Goal: Task Accomplishment & Management: Complete application form

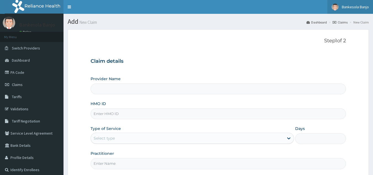
click at [354, 7] on span "Bankesola Banjo" at bounding box center [355, 6] width 27 height 5
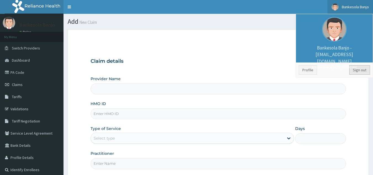
click at [359, 68] on link "Sign out" at bounding box center [359, 69] width 21 height 9
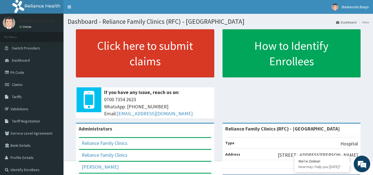
click at [139, 64] on link "Click here to submit claims" at bounding box center [145, 53] width 138 height 48
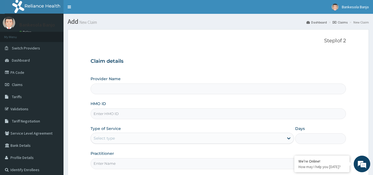
type input "Reliance Family Clinics (RFC) - [GEOGRAPHIC_DATA]"
click at [140, 114] on input "HMO ID" at bounding box center [217, 113] width 255 height 11
paste input "NBC/11020/C"
type input "NBC/11020/C"
click at [127, 137] on div "Select type" at bounding box center [187, 138] width 193 height 9
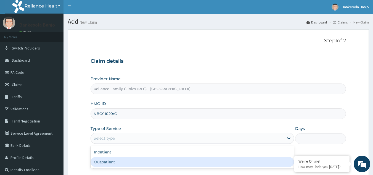
click at [129, 158] on div "Outpatient" at bounding box center [191, 162] width 203 height 10
type input "1"
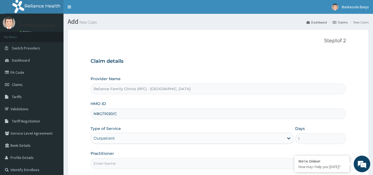
click at [127, 163] on input "Practitioner" at bounding box center [217, 163] width 255 height 11
type input "LOCUM"
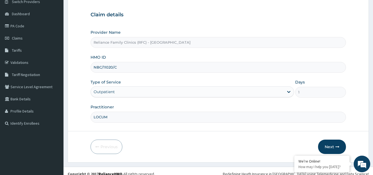
scroll to position [52, 0]
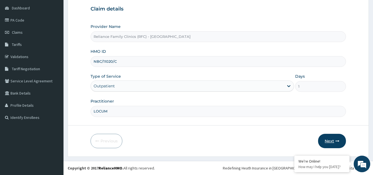
click at [332, 140] on button "Next" at bounding box center [332, 141] width 28 height 14
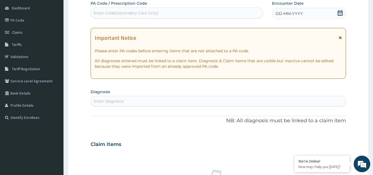
click at [339, 11] on icon at bounding box center [339, 13] width 5 height 6
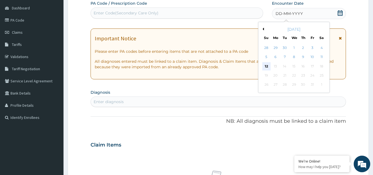
click at [264, 66] on div "12" at bounding box center [266, 66] width 8 height 8
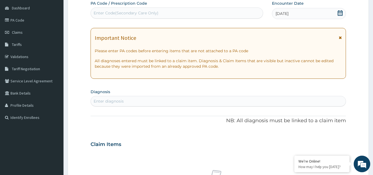
click at [115, 100] on div "Enter diagnosis" at bounding box center [109, 101] width 30 height 6
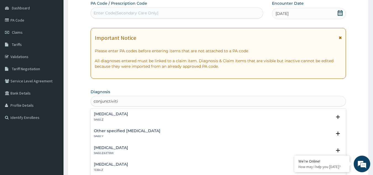
type input "conjunctivitis"
click at [128, 113] on h4 "Conjunctivitis, unspecified" at bounding box center [111, 114] width 34 height 4
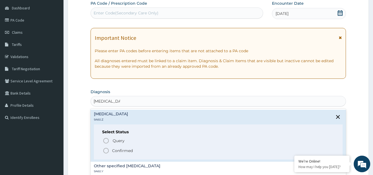
click at [104, 150] on icon "status option filled" at bounding box center [106, 150] width 7 height 7
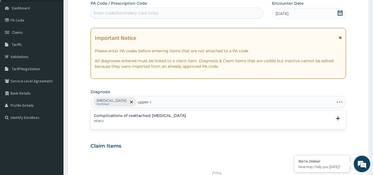
type input "upper"
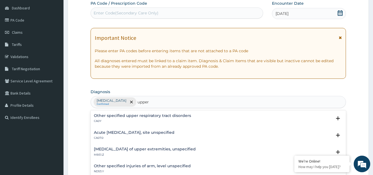
click at [112, 130] on h4 "Acute upper respiratory infection, site unspecified" at bounding box center [134, 132] width 81 height 4
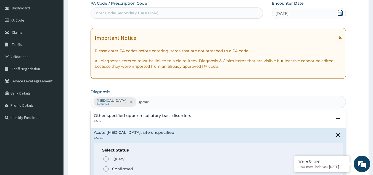
click at [108, 170] on circle "status option filled" at bounding box center [105, 168] width 5 height 5
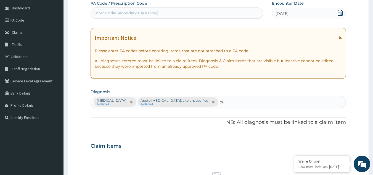
type input "pud"
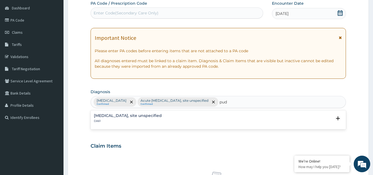
click at [110, 123] on div "Peptic ulcer, site unspecified DA61 Select Status Query Query covers suspected …" at bounding box center [218, 119] width 249 height 12
click at [109, 119] on p "DA61" at bounding box center [128, 121] width 68 height 4
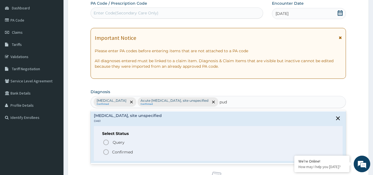
click at [106, 152] on icon "status option filled" at bounding box center [106, 151] width 7 height 7
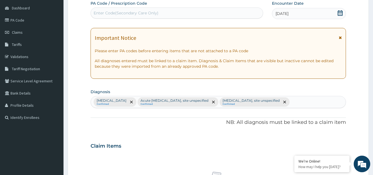
scroll to position [223, 0]
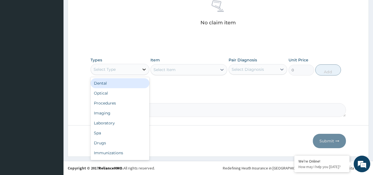
click at [144, 68] on icon at bounding box center [144, 69] width 6 height 6
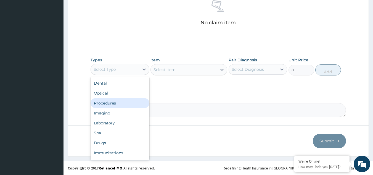
click at [128, 104] on div "Procedures" at bounding box center [119, 103] width 59 height 10
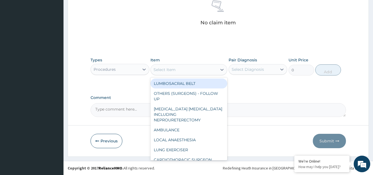
click at [202, 68] on div "Select Item" at bounding box center [184, 69] width 66 height 9
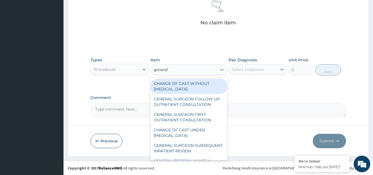
type input "general p"
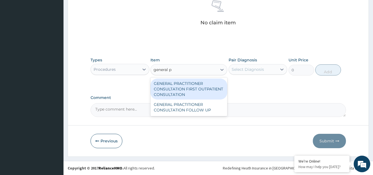
click at [198, 85] on div "GENERAL PRACTITIONER CONSULTATION FIRST OUTPATIENT CONSULTATION" at bounding box center [188, 88] width 77 height 21
type input "3370.125"
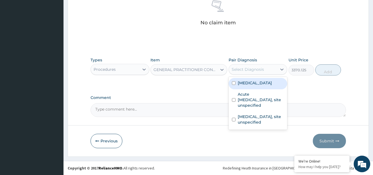
click at [247, 67] on div "Select Diagnosis" at bounding box center [247, 69] width 32 height 6
click at [251, 81] on label "Conjunctivitis, unspecified" at bounding box center [255, 83] width 34 height 6
checkbox input "true"
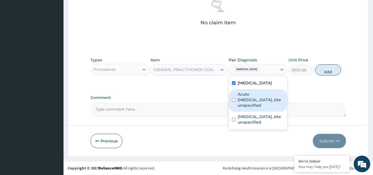
click at [253, 97] on label "Acute [MEDICAL_DATA], site unspecified" at bounding box center [261, 99] width 46 height 17
checkbox input "true"
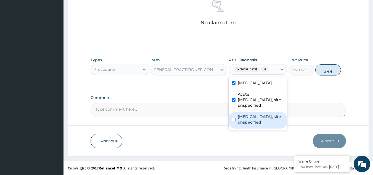
click at [256, 125] on label "Peptic ulcer, site unspecified" at bounding box center [261, 119] width 46 height 11
checkbox input "true"
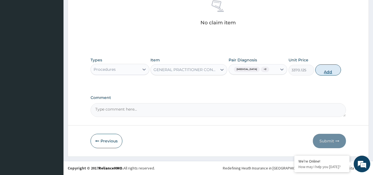
click at [327, 72] on button "Add" at bounding box center [328, 69] width 26 height 11
type input "0"
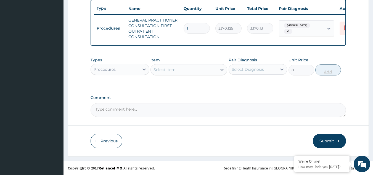
scroll to position [210, 0]
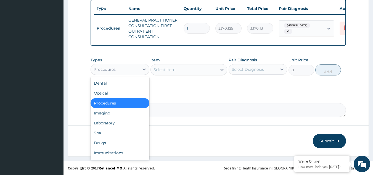
click at [134, 68] on div "Procedures" at bounding box center [115, 69] width 48 height 9
click at [122, 121] on div "Laboratory" at bounding box center [119, 123] width 59 height 10
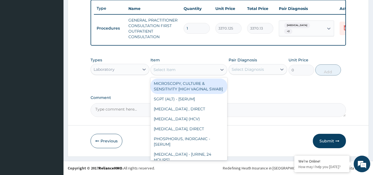
click at [190, 66] on div "Select Item" at bounding box center [184, 69] width 66 height 9
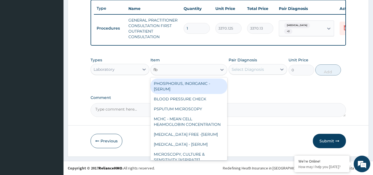
type input "fbc"
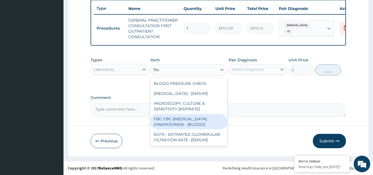
click at [201, 125] on div "FBC CBC-COMPLETE BLOOD COUNT (HAEMOGRAM) - [BLOOD]" at bounding box center [188, 121] width 77 height 15
type input "4085"
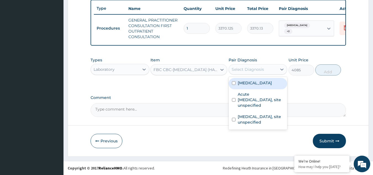
click at [258, 64] on div "Select Diagnosis" at bounding box center [257, 69] width 59 height 10
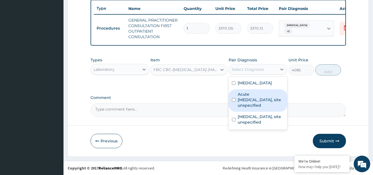
click at [257, 98] on label "Acute upper respiratory infection, site unspecified" at bounding box center [261, 99] width 46 height 17
checkbox input "true"
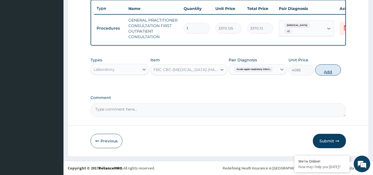
click at [329, 69] on button "Add" at bounding box center [328, 69] width 26 height 11
type input "0"
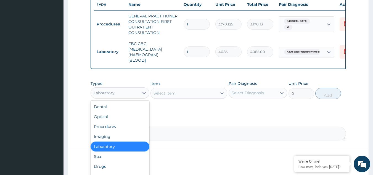
click at [133, 97] on div "Laboratory" at bounding box center [115, 92] width 48 height 9
click at [108, 167] on div "Drugs" at bounding box center [119, 166] width 59 height 10
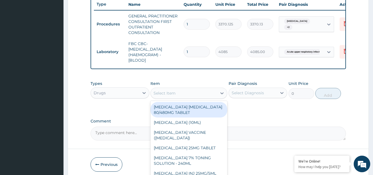
click at [173, 96] on div "Select Item" at bounding box center [164, 93] width 22 height 6
paste input "chloraphenicol"
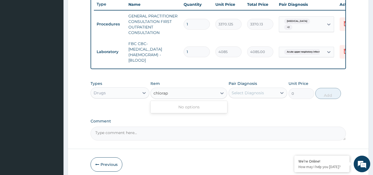
type input "chlora"
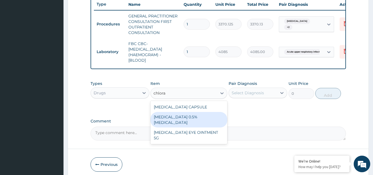
click at [175, 121] on div "[MEDICAL_DATA] 0.5% [MEDICAL_DATA]" at bounding box center [188, 119] width 77 height 15
type input "780"
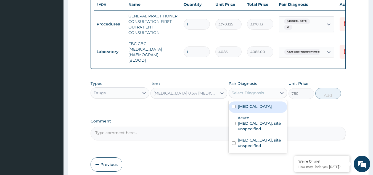
click at [245, 98] on div "Select Diagnosis" at bounding box center [257, 92] width 59 height 10
click at [258, 109] on label "Conjunctivitis, unspecified" at bounding box center [255, 106] width 34 height 6
checkbox input "true"
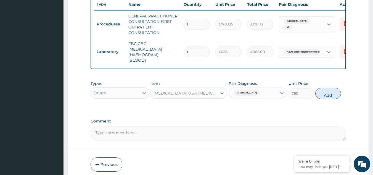
click at [329, 97] on button "Add" at bounding box center [328, 93] width 26 height 11
type input "0"
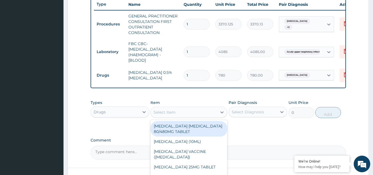
click at [178, 115] on div "Select Item" at bounding box center [184, 112] width 66 height 9
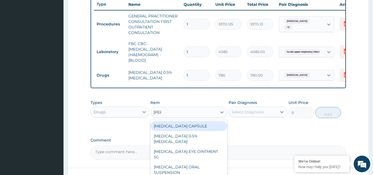
type input "lorat"
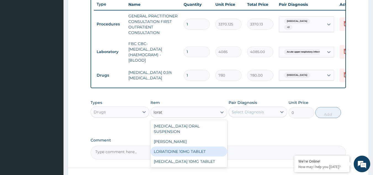
click at [187, 148] on div "LORATIDINE 10MG TABLET" at bounding box center [188, 151] width 77 height 10
type input "96"
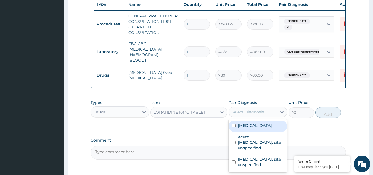
click at [257, 114] on div "Select Diagnosis" at bounding box center [247, 112] width 32 height 6
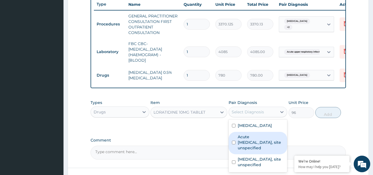
click at [260, 150] on label "Acute upper respiratory infection, site unspecified" at bounding box center [261, 142] width 46 height 17
checkbox input "true"
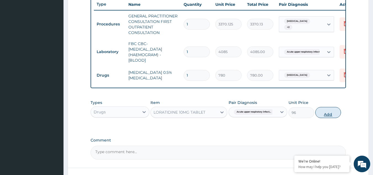
click at [328, 117] on button "Add" at bounding box center [328, 112] width 26 height 11
type input "0"
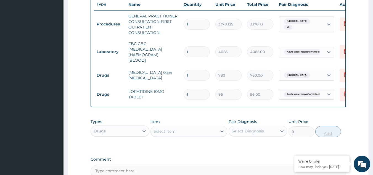
type input "0.00"
type input "5"
type input "480.00"
type input "5"
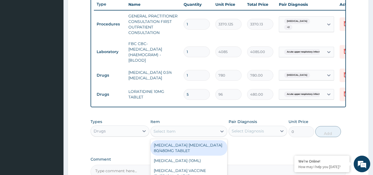
click at [176, 137] on div "Select Item" at bounding box center [188, 131] width 77 height 11
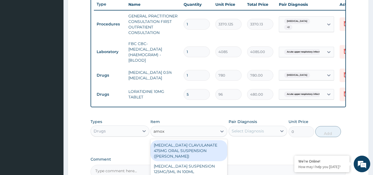
type input "amoxi"
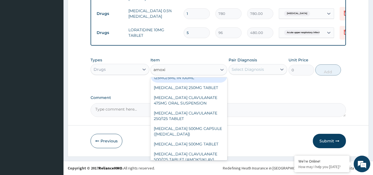
scroll to position [37, 0]
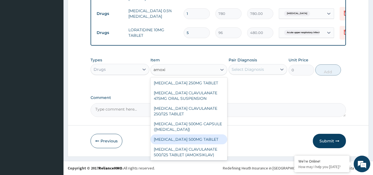
click at [196, 142] on div "AMOXICILLIN 500MG TABLET" at bounding box center [188, 139] width 77 height 10
type input "150"
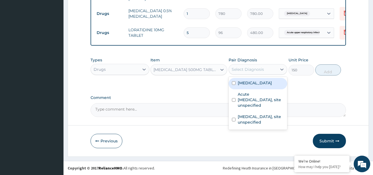
click at [255, 70] on div "Select Diagnosis" at bounding box center [247, 69] width 32 height 6
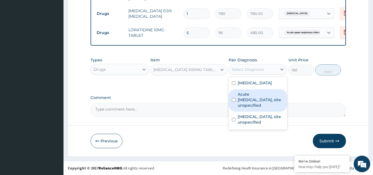
click at [252, 105] on label "Acute upper respiratory infection, site unspecified" at bounding box center [261, 99] width 46 height 17
checkbox input "true"
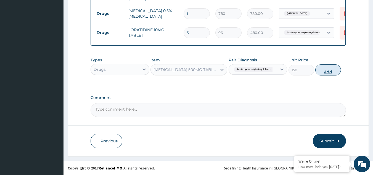
click at [326, 67] on button "Add" at bounding box center [328, 69] width 26 height 11
type input "0"
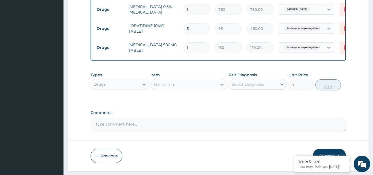
type input "10"
type input "1500.00"
type input "10"
click at [163, 87] on div "Select Item" at bounding box center [164, 85] width 22 height 6
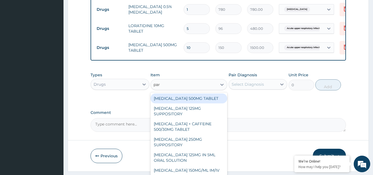
type input "para"
click at [187, 103] on div "PARACETAMOL 500MG TABLET" at bounding box center [188, 98] width 77 height 10
type input "30"
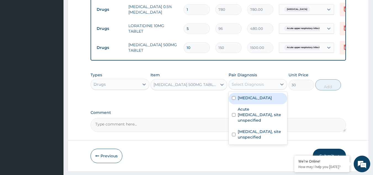
click at [242, 87] on div "Select Diagnosis" at bounding box center [247, 84] width 32 height 6
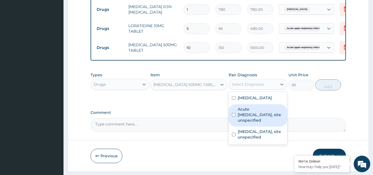
click at [249, 119] on label "Acute upper respiratory infection, site unspecified" at bounding box center [261, 114] width 46 height 17
checkbox input "true"
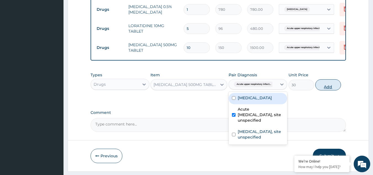
click at [333, 88] on button "Add" at bounding box center [328, 84] width 26 height 11
type input "0"
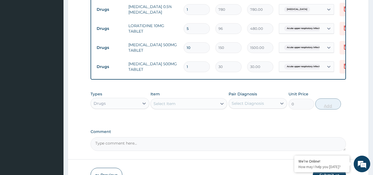
type input "18"
type input "540.00"
type input "18"
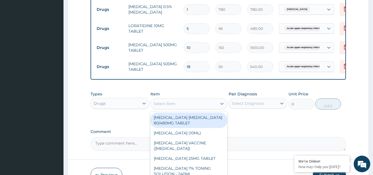
click at [191, 108] on div "Select Item" at bounding box center [184, 103] width 66 height 9
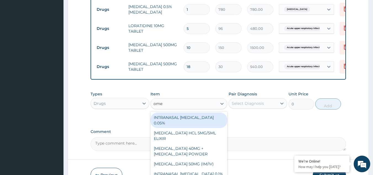
type input "omep"
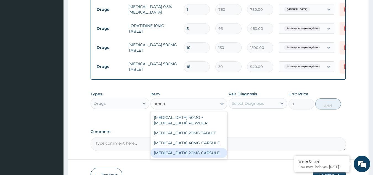
click at [196, 157] on div "[MEDICAL_DATA] 20MG CAPSULE" at bounding box center [188, 153] width 77 height 10
type input "100"
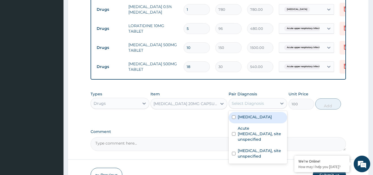
click at [262, 102] on div "Select Diagnosis" at bounding box center [257, 103] width 59 height 10
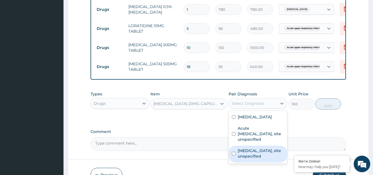
click at [252, 159] on label "Peptic ulcer, site unspecified" at bounding box center [261, 153] width 46 height 11
checkbox input "true"
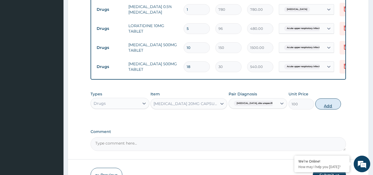
click at [332, 106] on button "Add" at bounding box center [328, 103] width 26 height 11
type input "0"
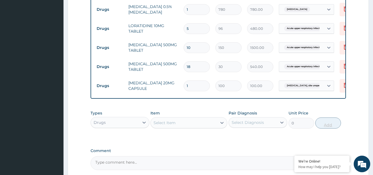
type input "10"
type input "1000.00"
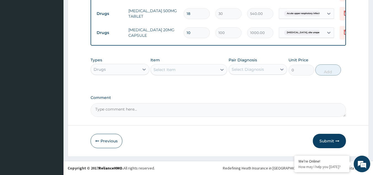
type input "10"
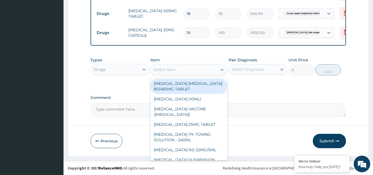
click at [192, 72] on div "Select Item" at bounding box center [184, 69] width 66 height 9
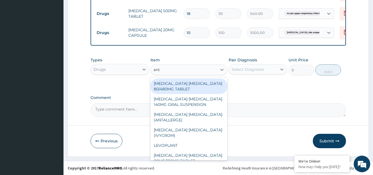
type input "anta"
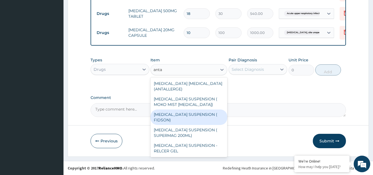
click at [199, 115] on div "[MEDICAL_DATA] SUSPENSION ( FIDSON)" at bounding box center [188, 116] width 77 height 15
type input "1248"
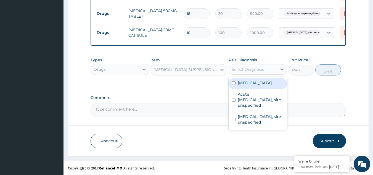
click at [256, 65] on div "Select Diagnosis" at bounding box center [253, 69] width 48 height 9
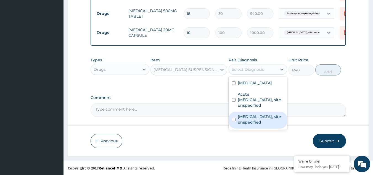
click at [254, 118] on div "Peptic ulcer, site unspecified" at bounding box center [257, 119] width 59 height 17
checkbox input "true"
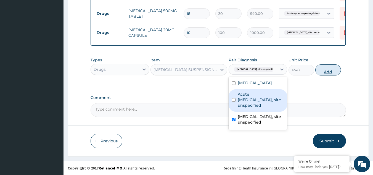
click at [333, 68] on button "Add" at bounding box center [328, 69] width 26 height 11
type input "0"
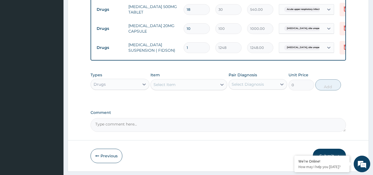
click at [168, 87] on div "Select Item" at bounding box center [164, 85] width 22 height 6
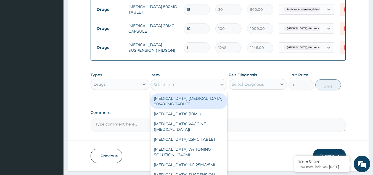
paste input "pednisolone"
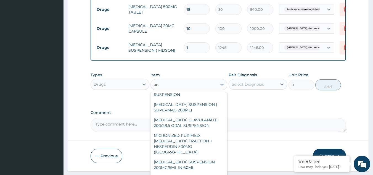
scroll to position [429, 0]
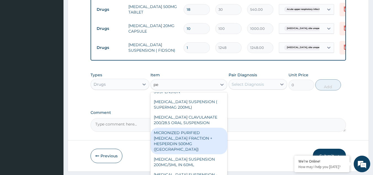
type input "pe"
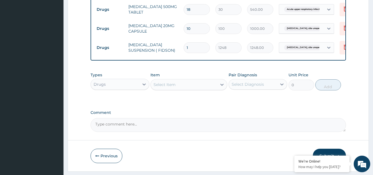
paste input "Prednisolone"
type input "Prednisolone"
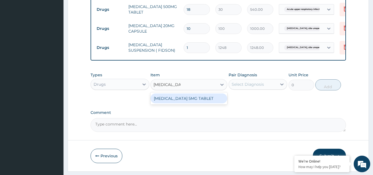
click at [173, 103] on div "[MEDICAL_DATA] 5MG TABLET" at bounding box center [188, 98] width 77 height 10
type input "51.59999847412109"
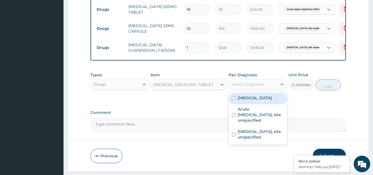
click at [244, 84] on div "Select Diagnosis" at bounding box center [253, 84] width 48 height 9
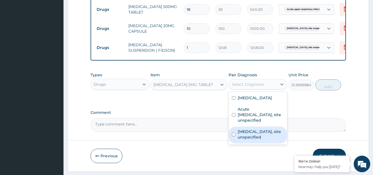
click at [249, 140] on label "Peptic ulcer, site unspecified" at bounding box center [261, 134] width 46 height 11
checkbox input "true"
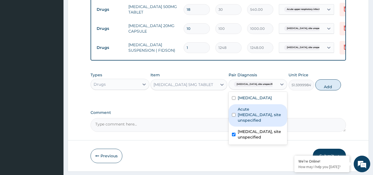
click at [252, 123] on label "Acute upper respiratory infection, site unspecified" at bounding box center [261, 114] width 46 height 17
checkbox input "true"
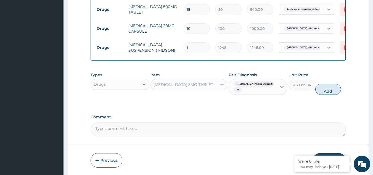
click at [329, 95] on button "Add" at bounding box center [328, 89] width 26 height 11
type input "0"
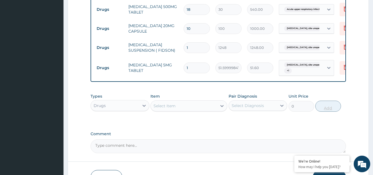
type input "0.00"
type input "5"
type input "258.00"
type input "5"
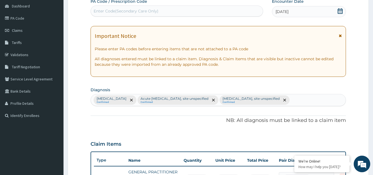
scroll to position [49, 0]
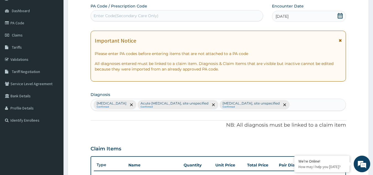
click at [319, 101] on div "Conjunctivitis, unspecified Confirmed Acute upper respiratory infection, site u…" at bounding box center [218, 105] width 255 height 12
type input "itchy"
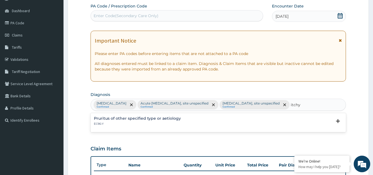
click at [190, 120] on div "Pruritus of other specified type or aetiology EC90.Y" at bounding box center [218, 121] width 249 height 10
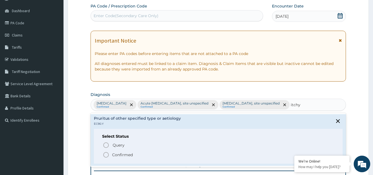
click at [108, 152] on icon "status option filled" at bounding box center [106, 154] width 7 height 7
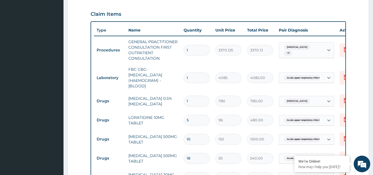
scroll to position [198, 0]
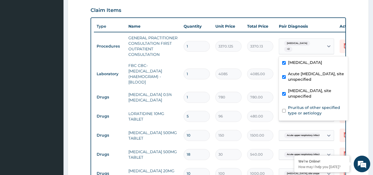
click at [316, 47] on div "Conjunctivitis, unspecified + 2" at bounding box center [301, 46] width 38 height 13
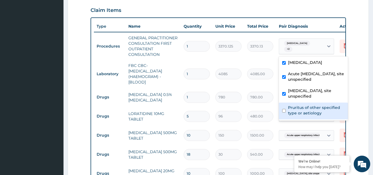
click at [312, 105] on label "Pruritus of other specified type or aetiology" at bounding box center [316, 110] width 57 height 11
checkbox input "true"
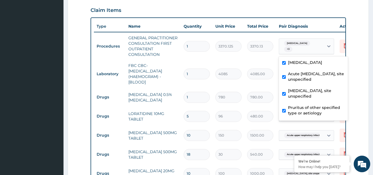
scroll to position [383, 0]
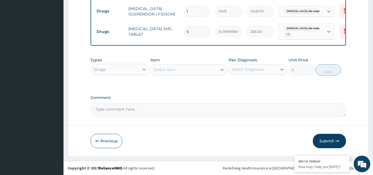
click at [300, 26] on span "Peptic ulcer, site unspecified" at bounding box center [306, 29] width 44 height 6
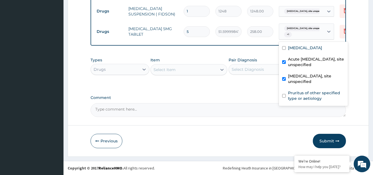
click at [296, 63] on div "Acute upper respiratory infection, site unspecified" at bounding box center [313, 62] width 69 height 17
checkbox input "false"
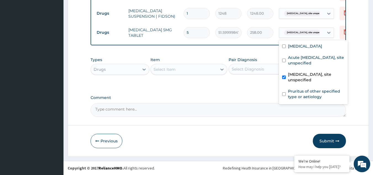
click at [297, 71] on label "Peptic ulcer, site unspecified" at bounding box center [316, 76] width 57 height 11
checkbox input "false"
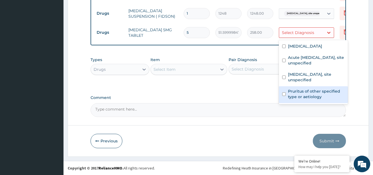
click at [300, 88] on label "Pruritus of other specified type or aetiology" at bounding box center [316, 93] width 57 height 11
checkbox input "true"
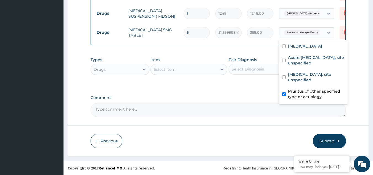
click at [322, 140] on button "Submit" at bounding box center [329, 141] width 33 height 14
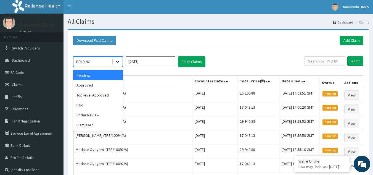
click at [114, 63] on div at bounding box center [118, 62] width 10 height 10
click at [107, 84] on div "Approved" at bounding box center [98, 85] width 50 height 10
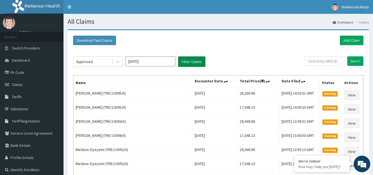
click at [190, 62] on button "Filter Claims" at bounding box center [191, 61] width 27 height 10
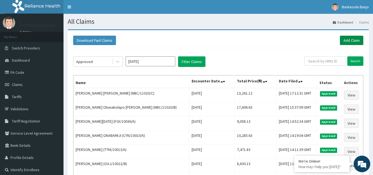
click at [352, 38] on link "Add Claim" at bounding box center [351, 40] width 23 height 9
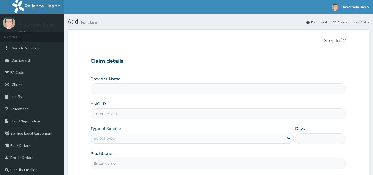
type input "Reliance Family Clinics (RFC) - [GEOGRAPHIC_DATA]"
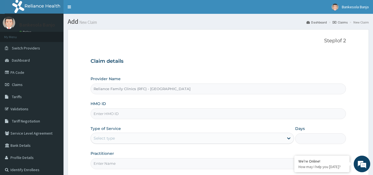
click at [225, 114] on input "HMO ID" at bounding box center [217, 113] width 255 height 11
paste input "2509789"
type input "2"
paste input "NBC/11020/D"
type input "NBC/11020/D"
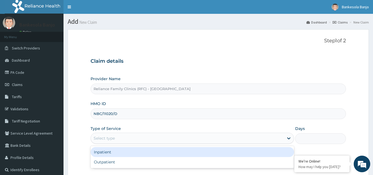
click at [123, 132] on div "Select type" at bounding box center [191, 137] width 203 height 11
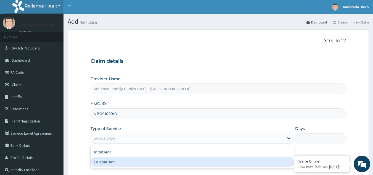
click at [122, 159] on div "Outpatient" at bounding box center [191, 162] width 203 height 10
type input "1"
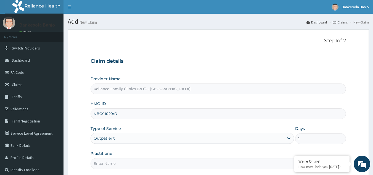
click at [122, 159] on input "Practitioner" at bounding box center [217, 163] width 255 height 11
type input "LOCUM"
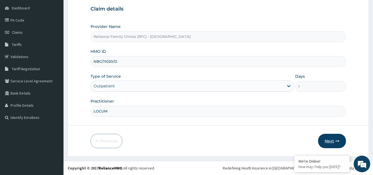
click at [333, 135] on button "Next" at bounding box center [332, 141] width 28 height 14
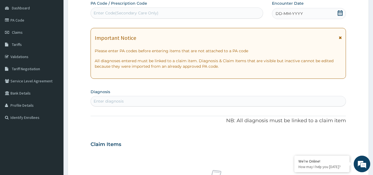
click at [336, 10] on div "DD-MM-YYYY" at bounding box center [309, 13] width 74 height 11
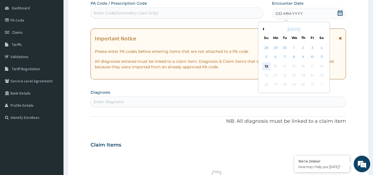
click at [265, 66] on div "12" at bounding box center [266, 66] width 8 height 8
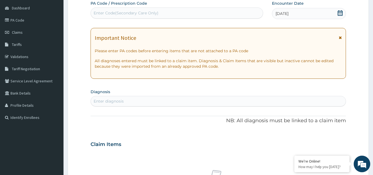
click at [208, 99] on div "Enter diagnosis" at bounding box center [218, 101] width 255 height 9
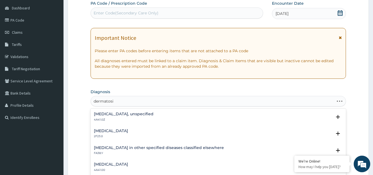
type input "dermatosis"
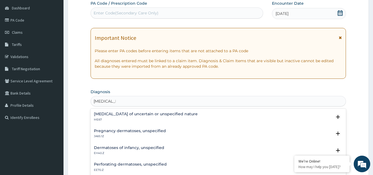
click at [145, 115] on h4 "Skin disorder of uncertain or unspecified nature" at bounding box center [146, 114] width 104 height 4
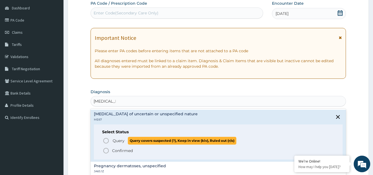
click at [104, 142] on icon "status option query" at bounding box center [106, 140] width 7 height 7
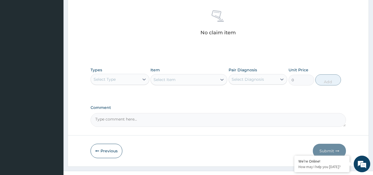
scroll to position [213, 0]
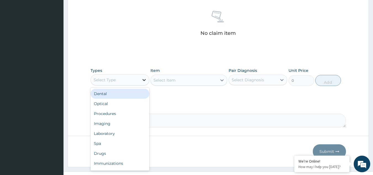
click at [143, 79] on icon at bounding box center [144, 80] width 6 height 6
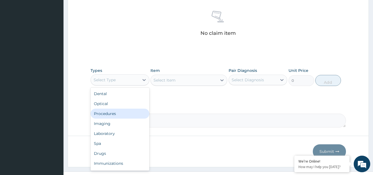
click at [122, 114] on div "Procedures" at bounding box center [119, 113] width 59 height 10
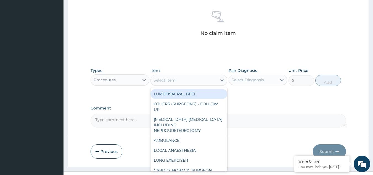
click at [189, 81] on div "Select Item" at bounding box center [184, 80] width 66 height 9
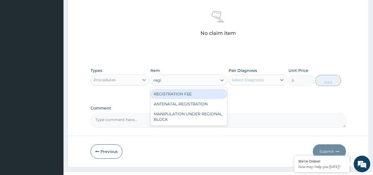
type input "regis"
click at [197, 95] on div "REGISTRATION FEE" at bounding box center [188, 94] width 77 height 10
type input "2042.5"
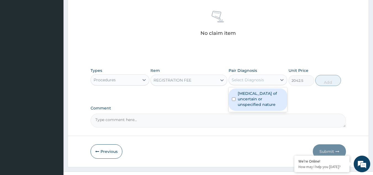
click at [247, 80] on div "Select Diagnosis" at bounding box center [247, 80] width 32 height 6
click at [252, 96] on label "Skin disorder of uncertain or unspecified nature" at bounding box center [261, 98] width 46 height 17
checkbox input "true"
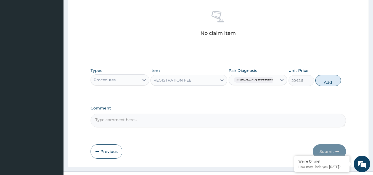
click at [324, 83] on button "Add" at bounding box center [328, 80] width 26 height 11
type input "0"
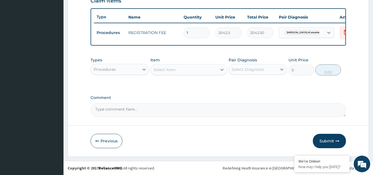
scroll to position [201, 0]
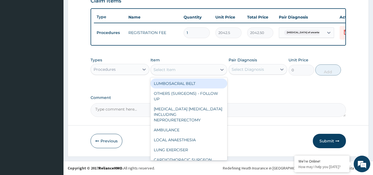
click at [203, 68] on div "Select Item" at bounding box center [184, 69] width 66 height 9
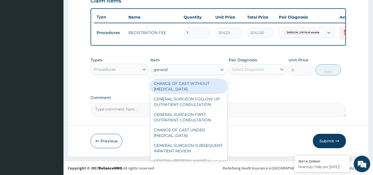
type input "general p"
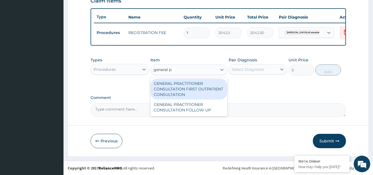
click at [204, 83] on div "GENERAL PRACTITIONER CONSULTATION FIRST OUTPATIENT CONSULTATION" at bounding box center [188, 88] width 77 height 21
type input "3370.125"
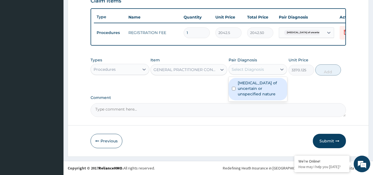
click at [253, 68] on div "Select Diagnosis" at bounding box center [247, 69] width 32 height 6
click at [252, 83] on label "Skin disorder of uncertain or unspecified nature" at bounding box center [261, 88] width 46 height 17
checkbox input "true"
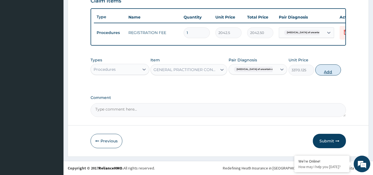
click at [331, 70] on button "Add" at bounding box center [328, 69] width 26 height 11
type input "0"
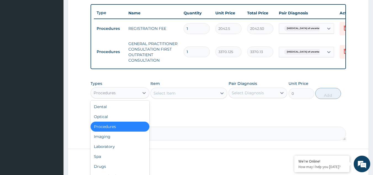
click at [135, 96] on div "Procedures" at bounding box center [115, 92] width 48 height 9
click at [100, 171] on div "Drugs" at bounding box center [119, 166] width 59 height 10
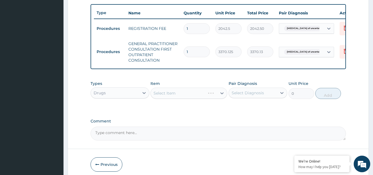
click at [181, 98] on div "Select Item" at bounding box center [188, 92] width 77 height 11
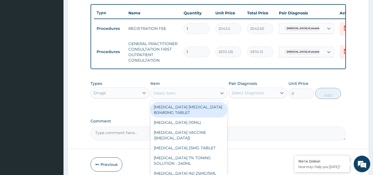
click at [185, 96] on div "Select Item" at bounding box center [184, 93] width 66 height 9
paste input "hydrocortisone"
type input "hydrocortisone"
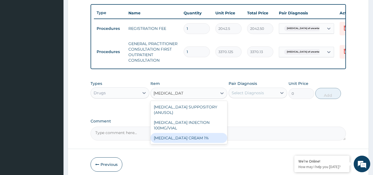
click at [188, 143] on div "HYDROCORTISONE CREAM 1%" at bounding box center [188, 138] width 77 height 10
type input "1345.5"
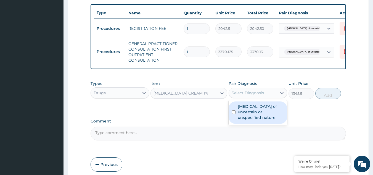
click at [258, 94] on div "Select Diagnosis" at bounding box center [247, 93] width 32 height 6
click at [257, 116] on label "Skin disorder of uncertain or unspecified nature" at bounding box center [261, 111] width 46 height 17
checkbox input "true"
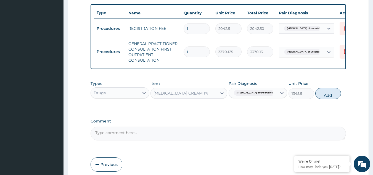
click at [329, 98] on button "Add" at bounding box center [328, 93] width 26 height 11
type input "0"
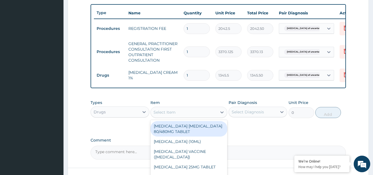
click at [192, 116] on div "Select Item" at bounding box center [184, 112] width 66 height 9
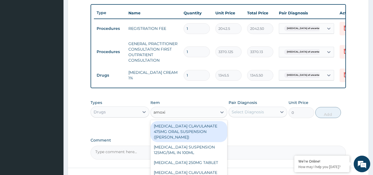
type input "amoxi"
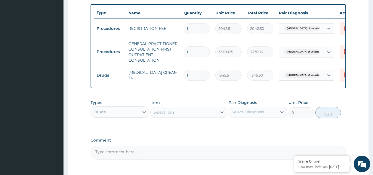
drag, startPoint x: 227, startPoint y: 137, endPoint x: 197, endPoint y: 110, distance: 40.6
click at [197, 110] on div "PA Code / Prescription Code Enter Code(Secondary Care Only) Encounter Date 12-1…" at bounding box center [217, 6] width 255 height 308
click at [197, 110] on div "Item Select Item" at bounding box center [188, 109] width 77 height 18
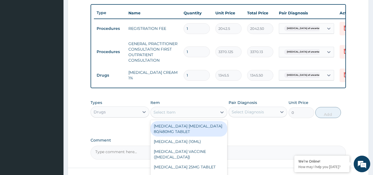
click at [197, 114] on div "Select Item" at bounding box center [184, 112] width 66 height 9
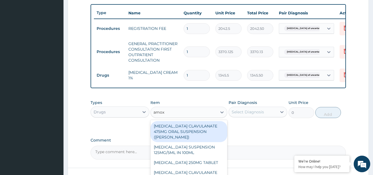
type input "amoxi"
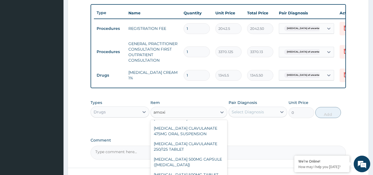
scroll to position [46, 0]
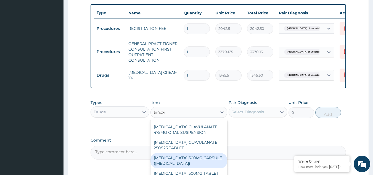
click at [203, 164] on div "[MEDICAL_DATA] 500MG CAPSULE ([MEDICAL_DATA])" at bounding box center [188, 160] width 77 height 15
type input "354"
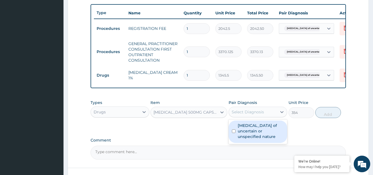
click at [256, 111] on div "Select Diagnosis" at bounding box center [257, 111] width 59 height 10
click at [256, 134] on label "Skin disorder of uncertain or unspecified nature" at bounding box center [261, 130] width 46 height 17
checkbox input "true"
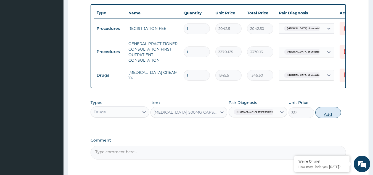
click at [334, 114] on button "Add" at bounding box center [328, 112] width 26 height 11
type input "0"
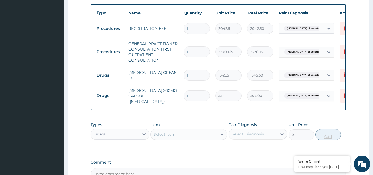
type input "10"
type input "3540.00"
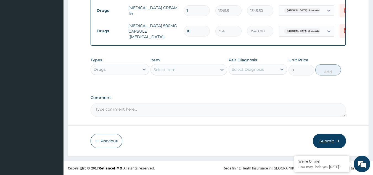
type input "10"
click at [327, 143] on button "Submit" at bounding box center [329, 141] width 33 height 14
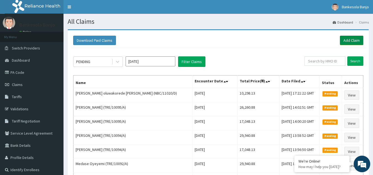
click at [344, 38] on link "Add Claim" at bounding box center [351, 40] width 23 height 9
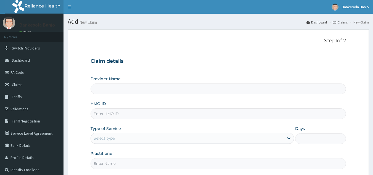
drag, startPoint x: 0, startPoint y: 0, endPoint x: 241, endPoint y: 114, distance: 267.1
click at [241, 114] on input "HMO ID" at bounding box center [217, 113] width 255 height 11
paste input "FMC/11701/D"
type input "FMC/11701/D"
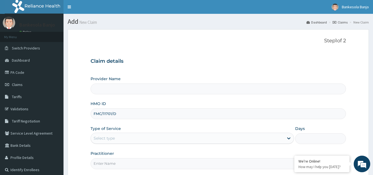
type input "Reliance Family Clinics (RFC) - [GEOGRAPHIC_DATA]"
type input "FMC/11701/D"
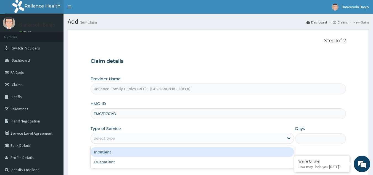
click at [184, 135] on div "Select type" at bounding box center [187, 138] width 193 height 9
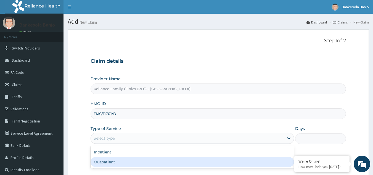
click at [153, 161] on div "Outpatient" at bounding box center [191, 162] width 203 height 10
type input "1"
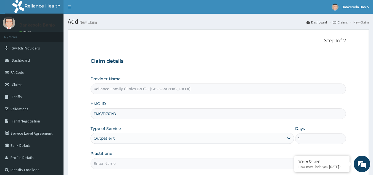
click at [153, 161] on input "Practitioner" at bounding box center [217, 163] width 255 height 11
type input "LOCUM"
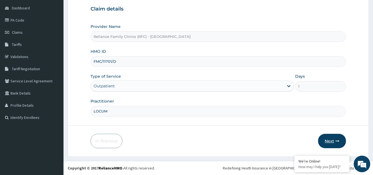
click at [330, 138] on button "Next" at bounding box center [332, 141] width 28 height 14
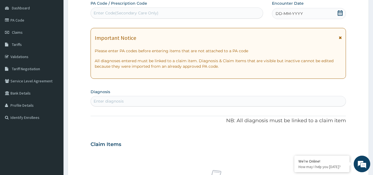
click at [338, 13] on icon at bounding box center [340, 13] width 6 height 6
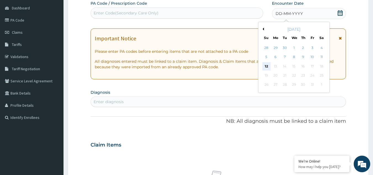
click at [267, 66] on div "12" at bounding box center [266, 66] width 8 height 8
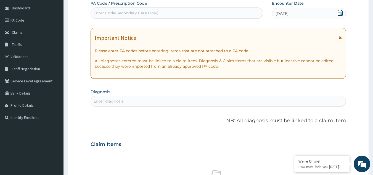
click at [232, 96] on div "Enter diagnosis" at bounding box center [217, 101] width 255 height 10
type input "migraine"
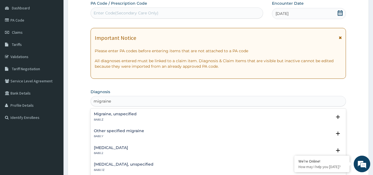
click at [112, 115] on h4 "Migraine, unspecified" at bounding box center [115, 114] width 43 height 4
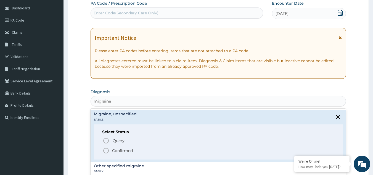
click at [118, 113] on h4 "Migraine, unspecified" at bounding box center [115, 114] width 43 height 4
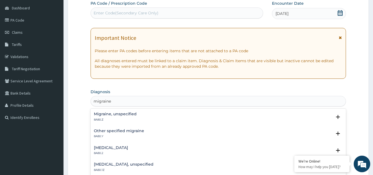
click at [118, 112] on h4 "Migraine, unspecified" at bounding box center [115, 114] width 43 height 4
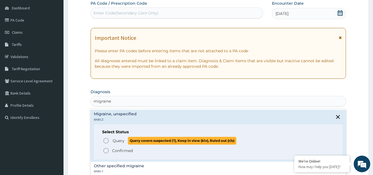
click at [108, 142] on circle "status option query" at bounding box center [105, 140] width 5 height 5
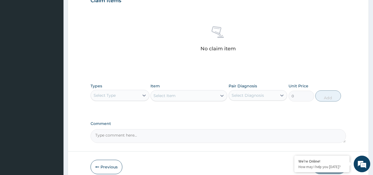
scroll to position [199, 0]
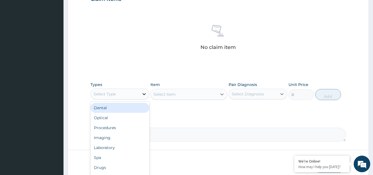
click at [140, 93] on div at bounding box center [144, 94] width 10 height 10
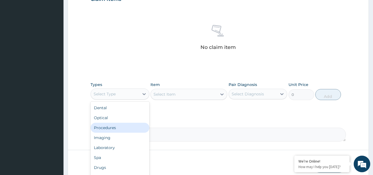
click at [127, 122] on div "Procedures" at bounding box center [119, 127] width 59 height 10
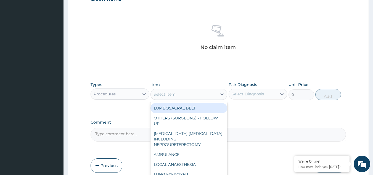
click at [182, 92] on div "Select Item" at bounding box center [184, 94] width 66 height 9
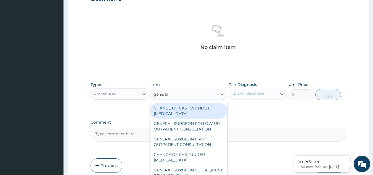
type input "general p"
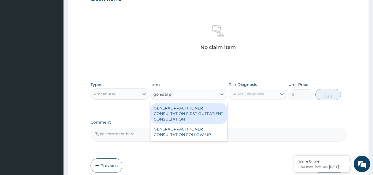
click at [183, 111] on div "GENERAL PRACTITIONER CONSULTATION FIRST OUTPATIENT CONSULTATION" at bounding box center [188, 113] width 77 height 21
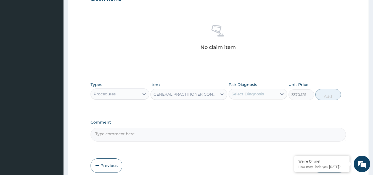
type input "3370.125"
click at [245, 94] on div "Select Diagnosis" at bounding box center [247, 94] width 32 height 6
click at [250, 110] on div "Migraine, unspecified" at bounding box center [257, 107] width 59 height 11
checkbox input "true"
click at [324, 94] on button "Add" at bounding box center [328, 94] width 26 height 11
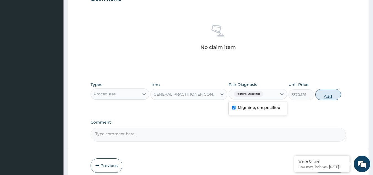
type input "0"
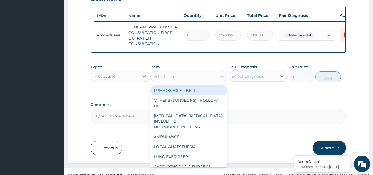
click at [180, 78] on div "Select Item" at bounding box center [184, 76] width 66 height 9
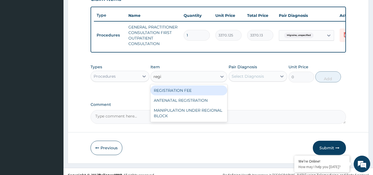
type input "regis"
click at [181, 95] on div "REGISTRATION FEE" at bounding box center [188, 90] width 77 height 10
type input "2042.5"
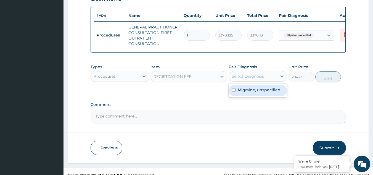
click at [256, 79] on div "Select Diagnosis" at bounding box center [247, 76] width 32 height 6
click at [257, 92] on label "Migraine, unspecified" at bounding box center [259, 90] width 43 height 6
checkbox input "true"
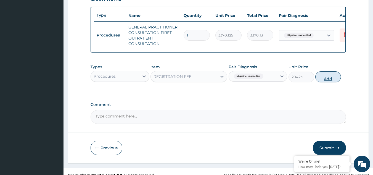
click at [326, 82] on button "Add" at bounding box center [328, 76] width 26 height 11
type input "0"
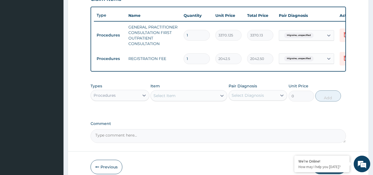
click at [112, 96] on div "Procedures" at bounding box center [105, 95] width 22 height 6
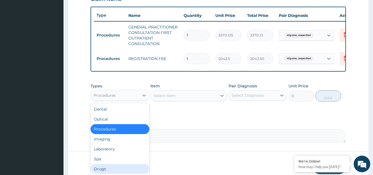
click at [107, 170] on div "Drugs" at bounding box center [119, 169] width 59 height 10
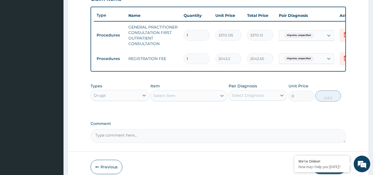
click at [174, 104] on div "Types Drugs Item Select Item Pair Diagnosis Select Diagnosis Unit Price 0 Add" at bounding box center [217, 92] width 255 height 24
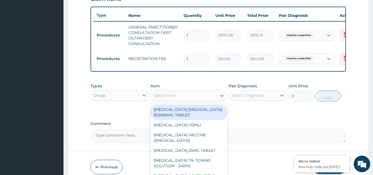
click at [174, 98] on div "Select Item" at bounding box center [164, 96] width 22 height 6
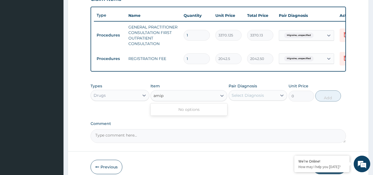
type input "ami"
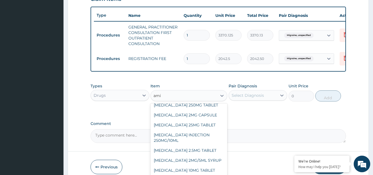
scroll to position [377, 0]
click at [206, 120] on div "[MEDICAL_DATA] 25MG TABLET" at bounding box center [188, 125] width 77 height 10
type input "80"
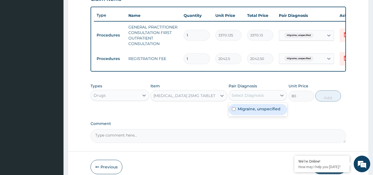
click at [261, 98] on div "Select Diagnosis" at bounding box center [247, 95] width 32 height 6
click at [263, 115] on div "Migraine, unspecified" at bounding box center [257, 109] width 59 height 11
checkbox input "true"
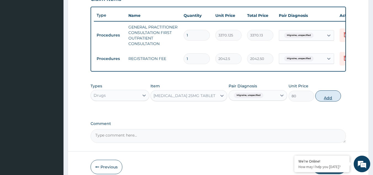
click at [325, 101] on button "Add" at bounding box center [328, 95] width 26 height 11
type input "0"
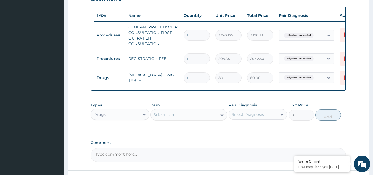
type input "0.00"
type input "5"
type input "400.00"
type input "5"
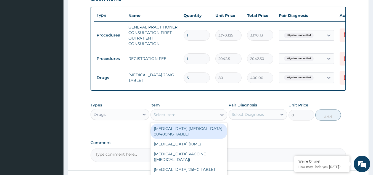
click at [210, 115] on div "Select Item" at bounding box center [184, 114] width 66 height 9
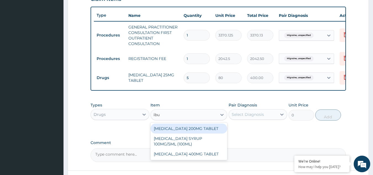
type input "ibup"
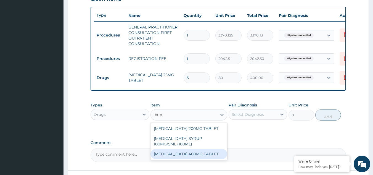
click at [203, 155] on div "IBUPROFEN 400MG TABLET" at bounding box center [188, 154] width 77 height 10
type input "156"
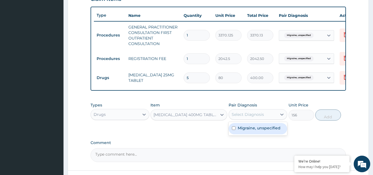
click at [255, 117] on div "Select Diagnosis" at bounding box center [247, 114] width 32 height 6
click at [255, 130] on label "Migraine, unspecified" at bounding box center [259, 128] width 43 height 6
checkbox input "true"
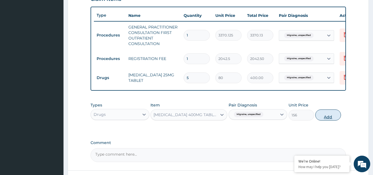
click at [339, 120] on button "Add" at bounding box center [328, 114] width 26 height 11
type input "0"
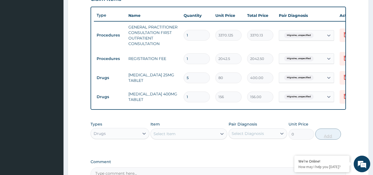
type input "10"
type input "1560.00"
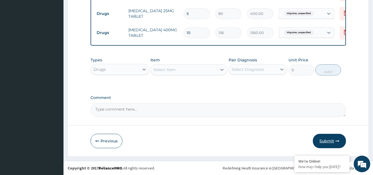
type input "10"
click at [330, 137] on button "Submit" at bounding box center [329, 141] width 33 height 14
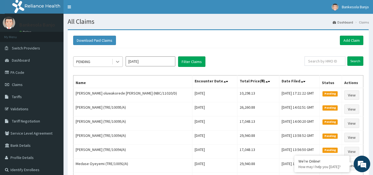
click at [118, 63] on icon at bounding box center [118, 62] width 6 height 6
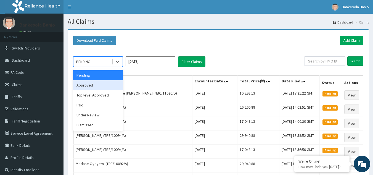
click at [108, 89] on div "Approved" at bounding box center [98, 85] width 50 height 10
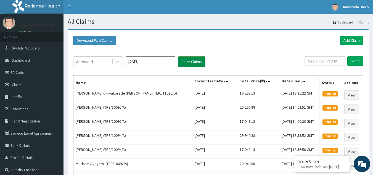
click at [189, 59] on button "Filter Claims" at bounding box center [191, 61] width 27 height 10
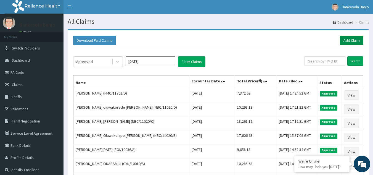
click at [348, 40] on link "Add Claim" at bounding box center [351, 40] width 23 height 9
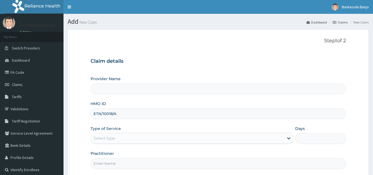
type input "ETN/10018/A"
click at [145, 133] on div "Select type" at bounding box center [191, 137] width 203 height 11
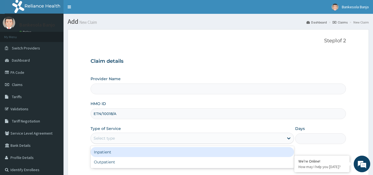
type input "Reliance Family Clinics (RFC) - [GEOGRAPHIC_DATA]"
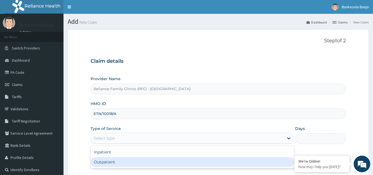
click at [132, 159] on div "Outpatient" at bounding box center [191, 162] width 203 height 10
type input "1"
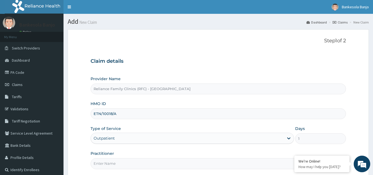
click at [131, 163] on input "Practitioner" at bounding box center [217, 163] width 255 height 11
type input "LOCUM"
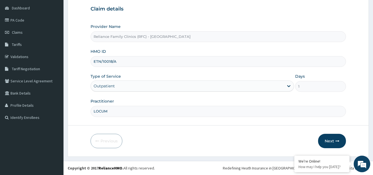
drag, startPoint x: 376, startPoint y: 106, endPoint x: 377, endPoint y: 162, distance: 56.8
click at [372, 162] on html "R EL Toggle navigation Bankesola Banjo Bankesola Banjo - [EMAIL_ADDRESS][DOMAIN…" at bounding box center [186, 61] width 373 height 227
click at [331, 140] on button "Next" at bounding box center [332, 141] width 28 height 14
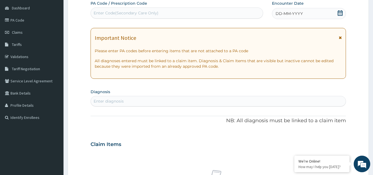
click at [340, 14] on icon at bounding box center [340, 13] width 6 height 6
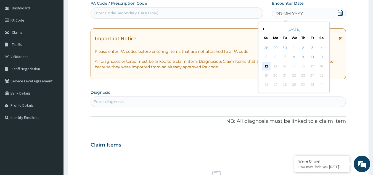
scroll to position [0, 0]
click at [263, 66] on div "12" at bounding box center [266, 66] width 8 height 8
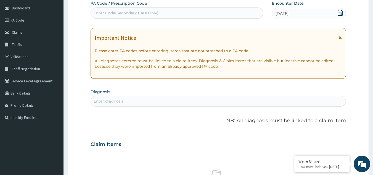
click at [151, 98] on div "Enter diagnosis" at bounding box center [218, 101] width 255 height 9
type input "upper"
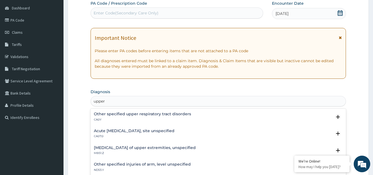
click at [140, 133] on h4 "Acute upper respiratory infection, site unspecified" at bounding box center [134, 131] width 81 height 4
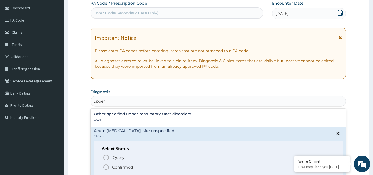
click at [106, 168] on icon "status option filled" at bounding box center [106, 167] width 7 height 7
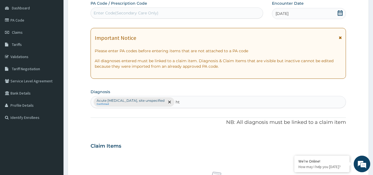
type input "htn"
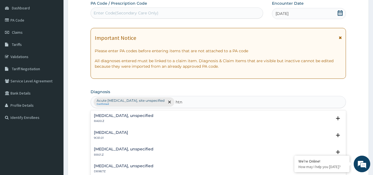
click at [115, 115] on h4 "Essential hypertension, unspecified" at bounding box center [124, 115] width 60 height 4
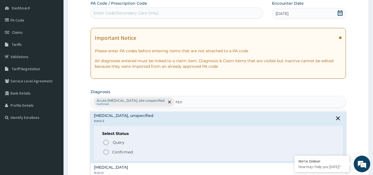
click at [107, 153] on icon "status option filled" at bounding box center [106, 151] width 7 height 7
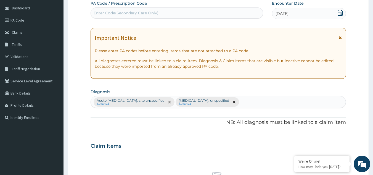
scroll to position [223, 0]
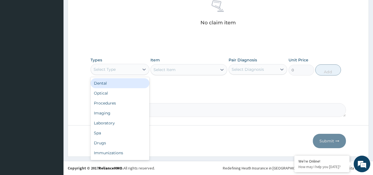
click at [125, 69] on div "Select Type" at bounding box center [115, 69] width 48 height 9
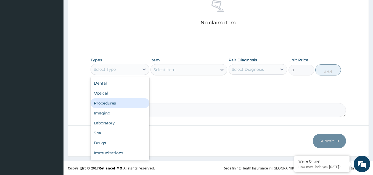
click at [120, 105] on div "Procedures" at bounding box center [119, 103] width 59 height 10
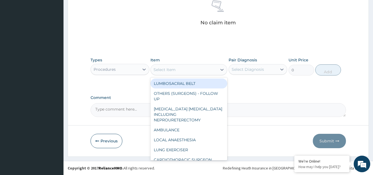
click at [173, 73] on div "Select Item" at bounding box center [184, 69] width 66 height 9
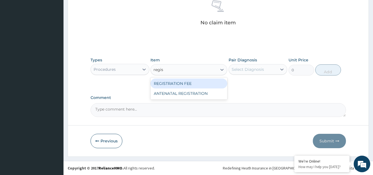
type input "regist"
click at [180, 82] on div "REGISTRATION FEE" at bounding box center [188, 83] width 77 height 10
type input "2042.5"
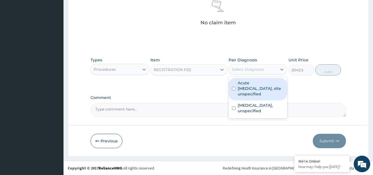
click at [244, 70] on div "Select Diagnosis" at bounding box center [247, 69] width 32 height 6
click at [248, 85] on label "Acute [MEDICAL_DATA], site unspecified" at bounding box center [261, 88] width 46 height 17
checkbox input "true"
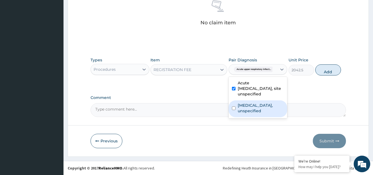
click at [254, 105] on label "Essential hypertension, unspecified" at bounding box center [261, 107] width 46 height 11
checkbox input "true"
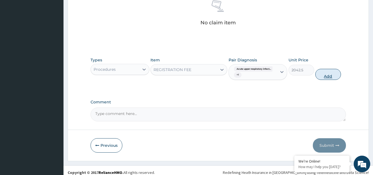
click at [322, 75] on button "Add" at bounding box center [328, 74] width 26 height 11
type input "0"
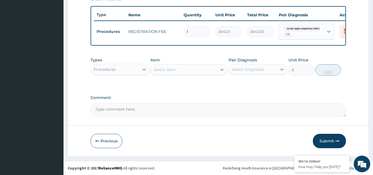
scroll to position [203, 0]
type input "0.00"
click at [197, 27] on input "number" at bounding box center [196, 31] width 26 height 11
type input "1"
type input "2042.50"
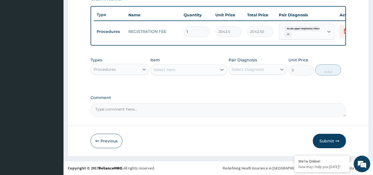
type input "1"
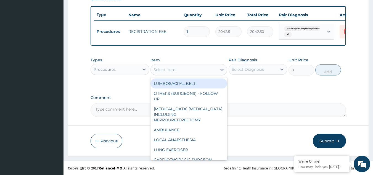
click at [193, 64] on div "Select Item" at bounding box center [188, 69] width 77 height 11
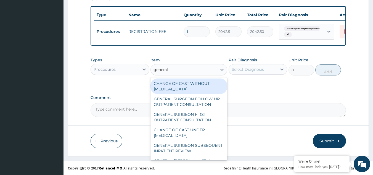
type input "general p"
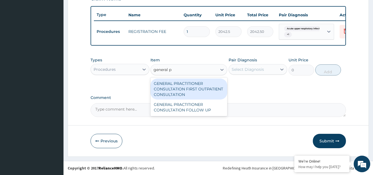
click at [194, 83] on div "GENERAL PRACTITIONER CONSULTATION FIRST OUTPATIENT CONSULTATION" at bounding box center [188, 88] width 77 height 21
type input "3370.125"
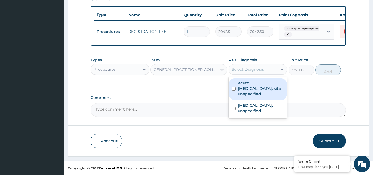
click at [253, 72] on div "Select Diagnosis" at bounding box center [247, 69] width 32 height 6
click at [253, 87] on label "Acute upper respiratory infection, site unspecified" at bounding box center [261, 88] width 46 height 17
checkbox input "true"
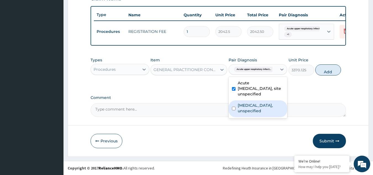
click at [258, 105] on label "Essential hypertension, unspecified" at bounding box center [261, 107] width 46 height 11
checkbox input "true"
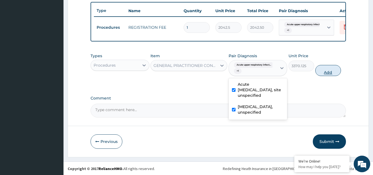
click at [324, 74] on button "Add" at bounding box center [328, 70] width 26 height 11
type input "0"
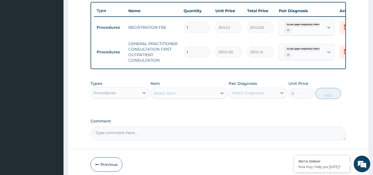
click at [116, 90] on div "Types Procedures" at bounding box center [119, 90] width 59 height 18
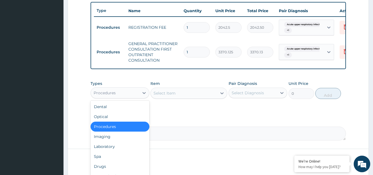
click at [119, 95] on div "Procedures" at bounding box center [115, 92] width 48 height 9
click at [111, 170] on div "Drugs" at bounding box center [119, 166] width 59 height 10
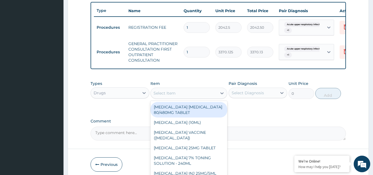
click at [177, 97] on div "Select Item" at bounding box center [184, 93] width 66 height 9
type input "amlod"
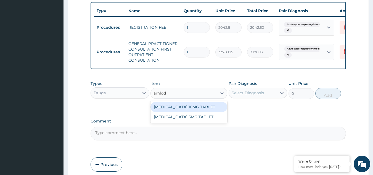
click at [184, 108] on div "AMLODIPINE 10MG TABLET" at bounding box center [188, 107] width 77 height 10
type input "100"
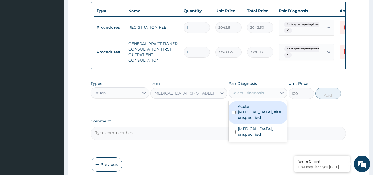
click at [239, 95] on div "Select Diagnosis" at bounding box center [247, 93] width 32 height 6
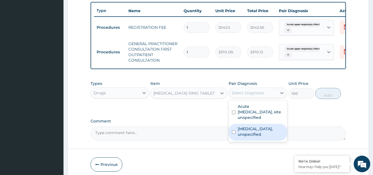
click at [248, 130] on div "Essential hypertension, unspecified" at bounding box center [257, 132] width 59 height 17
checkbox input "true"
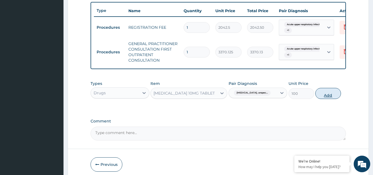
click at [327, 97] on button "Add" at bounding box center [328, 93] width 26 height 11
type input "0"
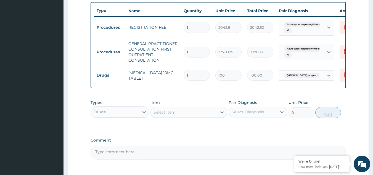
type input "0.00"
type input "7"
type input "700.00"
type input "7"
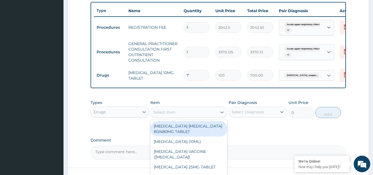
click at [191, 116] on div "Select Item" at bounding box center [184, 112] width 66 height 9
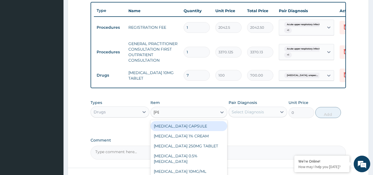
type input "lorat"
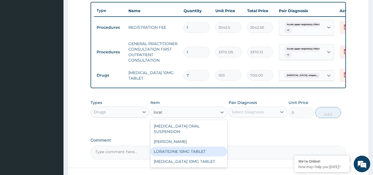
click at [192, 148] on div "LORATIDINE 10MG TABLET" at bounding box center [188, 151] width 77 height 10
type input "96"
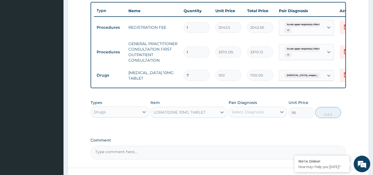
click at [247, 113] on div "Select Diagnosis" at bounding box center [253, 111] width 48 height 9
click at [249, 116] on div "Select Diagnosis" at bounding box center [253, 111] width 48 height 9
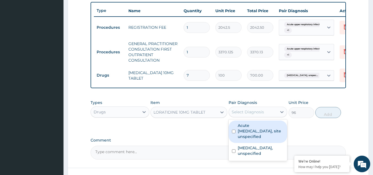
click at [252, 114] on div "Select Diagnosis" at bounding box center [247, 112] width 32 height 6
click at [255, 135] on label "Acute [MEDICAL_DATA], site unspecified" at bounding box center [261, 130] width 46 height 17
checkbox input "true"
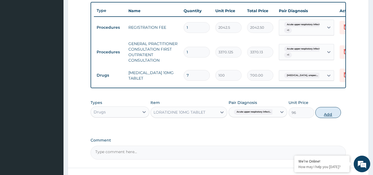
click at [327, 116] on button "Add" at bounding box center [328, 112] width 26 height 11
type input "0"
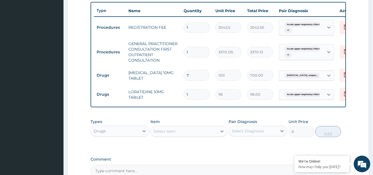
type input "0.00"
type input "5"
type input "480.00"
type input "5"
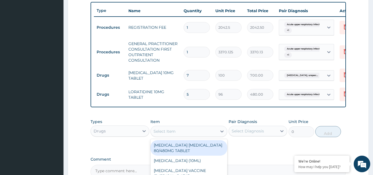
click at [197, 134] on div "Select Item" at bounding box center [184, 131] width 66 height 9
type input "azit"
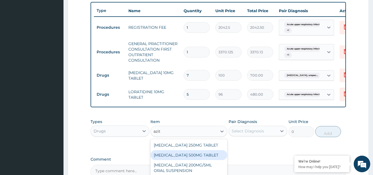
click at [194, 156] on div "[MEDICAL_DATA] 500MG TABLET" at bounding box center [188, 155] width 77 height 10
type input "690"
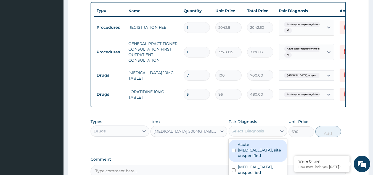
click at [249, 133] on div "Select Diagnosis" at bounding box center [247, 131] width 32 height 6
click at [251, 147] on label "Acute upper respiratory infection, site unspecified" at bounding box center [261, 150] width 46 height 17
checkbox input "true"
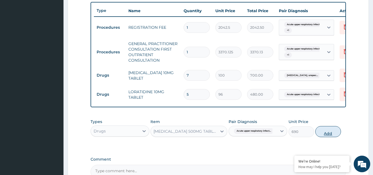
click at [323, 135] on button "Add" at bounding box center [328, 131] width 26 height 11
type input "0"
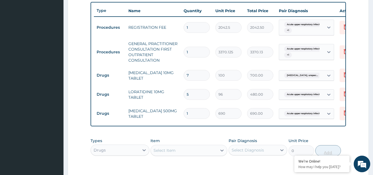
type input "0.00"
type input "5"
type input "3450.00"
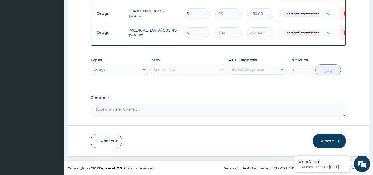
type input "5"
click at [331, 140] on button "Submit" at bounding box center [329, 141] width 33 height 14
click at [319, 142] on button "Submit" at bounding box center [329, 141] width 33 height 14
click at [314, 135] on div "Submit" at bounding box center [329, 141] width 33 height 14
click at [324, 139] on button "Submit" at bounding box center [329, 141] width 33 height 14
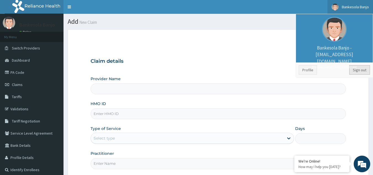
click at [362, 72] on link "Sign out" at bounding box center [359, 69] width 21 height 9
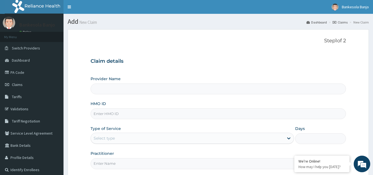
type input "Reliance Family Clinics (RFC) - [GEOGRAPHIC_DATA]"
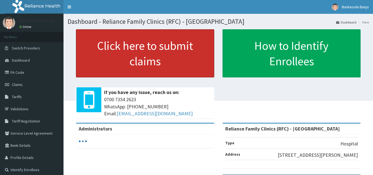
click at [161, 54] on link "Click here to submit claims" at bounding box center [145, 53] width 138 height 48
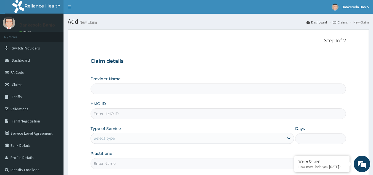
type input "Reliance Family Clinics (RFC) - [GEOGRAPHIC_DATA]"
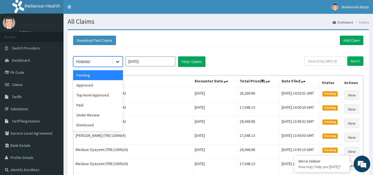
click at [117, 65] on div at bounding box center [118, 62] width 10 height 10
click at [114, 90] on div "Approved" at bounding box center [98, 85] width 50 height 10
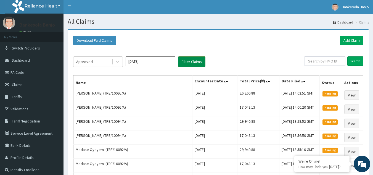
click at [186, 64] on button "Filter Claims" at bounding box center [191, 61] width 27 height 10
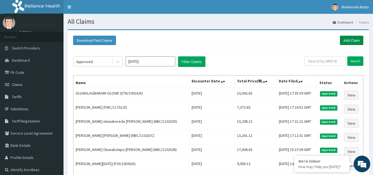
click at [348, 38] on link "Add Claim" at bounding box center [351, 40] width 23 height 9
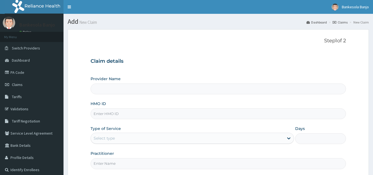
click at [211, 104] on div "HMO ID" at bounding box center [217, 110] width 255 height 18
click at [206, 114] on input "HMO ID" at bounding box center [217, 113] width 255 height 11
paste input "DCC/10187/A"
type input "DCC/10187/A"
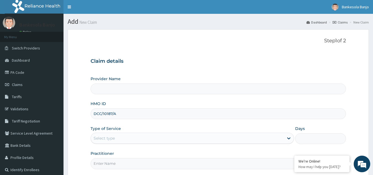
type input "Reliance Family Clinics (RFC) - [GEOGRAPHIC_DATA]"
type input "DCC/10187/A"
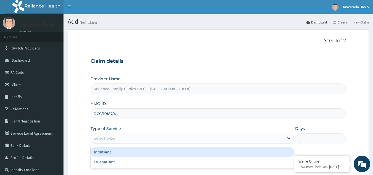
click at [175, 135] on div "Select type" at bounding box center [187, 138] width 193 height 9
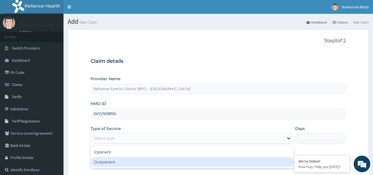
click at [145, 162] on div "Outpatient" at bounding box center [191, 162] width 203 height 10
type input "1"
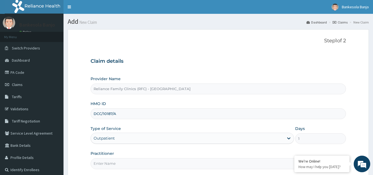
click at [144, 161] on input "Practitioner" at bounding box center [217, 163] width 255 height 11
type input "LOCUM"
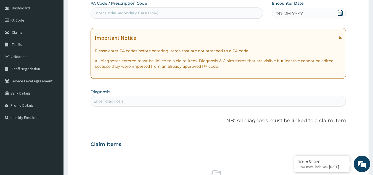
click at [340, 14] on icon at bounding box center [340, 13] width 6 height 6
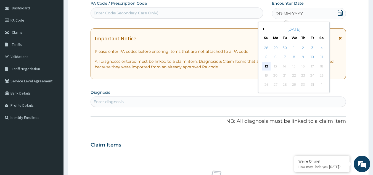
click at [267, 66] on div "12" at bounding box center [266, 66] width 8 height 8
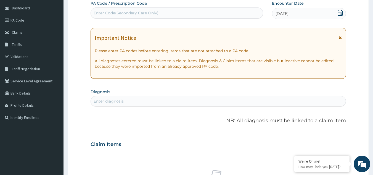
click at [233, 102] on div "Enter diagnosis" at bounding box center [218, 101] width 255 height 9
type input "upper"
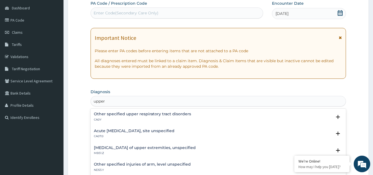
click at [128, 132] on h4 "Acute [MEDICAL_DATA], site unspecified" at bounding box center [134, 131] width 81 height 4
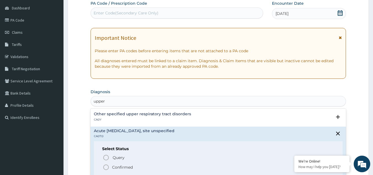
click at [108, 165] on icon "status option filled" at bounding box center [106, 167] width 7 height 7
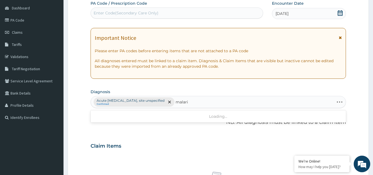
type input "[MEDICAL_DATA]"
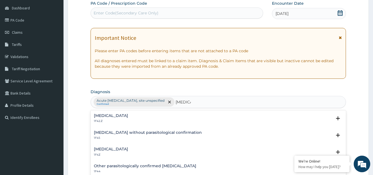
click at [108, 149] on h4 "[MEDICAL_DATA]" at bounding box center [111, 149] width 34 height 4
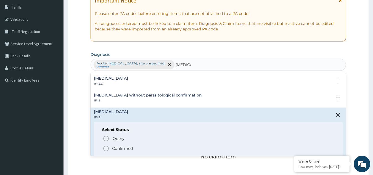
scroll to position [92, 0]
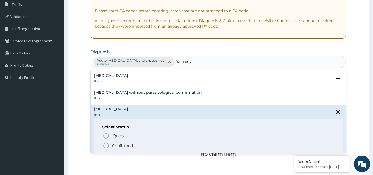
click at [107, 142] on icon "status option filled" at bounding box center [106, 145] width 7 height 7
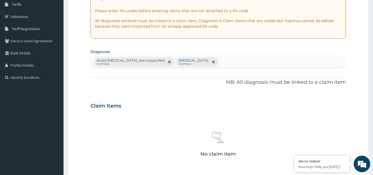
scroll to position [223, 0]
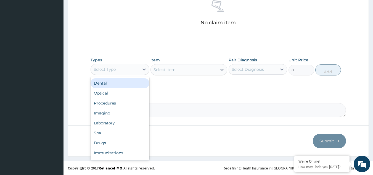
click at [121, 68] on div "Select Type" at bounding box center [115, 69] width 48 height 9
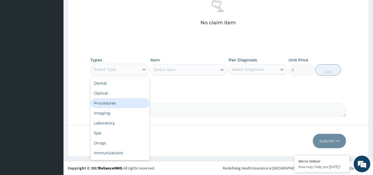
click at [125, 98] on div "Procedures" at bounding box center [119, 103] width 59 height 10
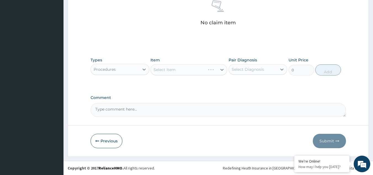
click at [197, 67] on div "Select Item" at bounding box center [188, 69] width 77 height 11
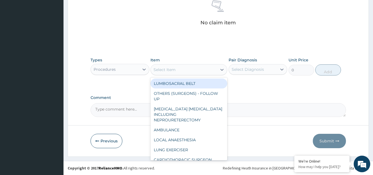
click at [197, 67] on div "Select Item" at bounding box center [184, 69] width 66 height 9
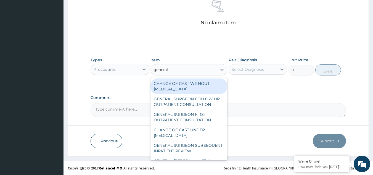
type input "general p"
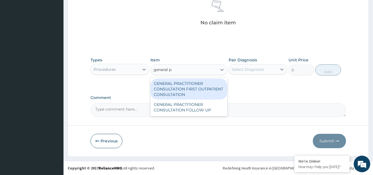
click at [193, 80] on div "GENERAL PRACTITIONER CONSULTATION FIRST OUTPATIENT CONSULTATION" at bounding box center [188, 88] width 77 height 21
type input "3370.125"
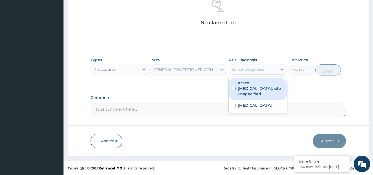
click at [243, 70] on div "Select Diagnosis" at bounding box center [247, 69] width 32 height 6
click at [247, 87] on label "Acute upper respiratory infection, site unspecified" at bounding box center [261, 88] width 46 height 17
checkbox input "true"
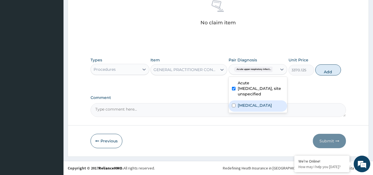
click at [250, 105] on label "Malaria, unspecified" at bounding box center [255, 105] width 34 height 6
checkbox input "true"
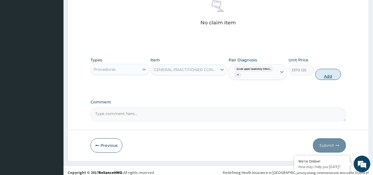
click at [330, 77] on button "Add" at bounding box center [328, 74] width 26 height 11
type input "0"
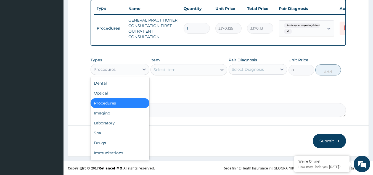
click at [131, 66] on div "Procedures" at bounding box center [115, 69] width 48 height 9
click at [115, 120] on div "Laboratory" at bounding box center [119, 123] width 59 height 10
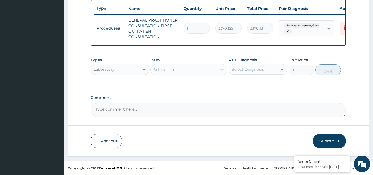
click at [183, 73] on div "Select Item" at bounding box center [184, 69] width 66 height 9
click at [188, 70] on div "Select Item" at bounding box center [184, 69] width 66 height 9
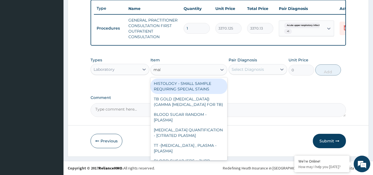
type input "mala"
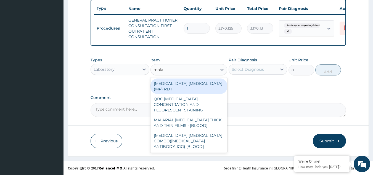
click at [191, 80] on div "MALARIA PARASITE (MP) RDT" at bounding box center [188, 85] width 77 height 15
type input "1531.875"
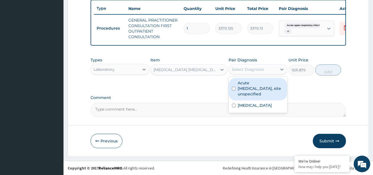
click at [243, 71] on div "Select Diagnosis" at bounding box center [247, 69] width 32 height 6
click at [247, 82] on label "Acute upper respiratory infection, site unspecified" at bounding box center [261, 88] width 46 height 17
checkbox input "true"
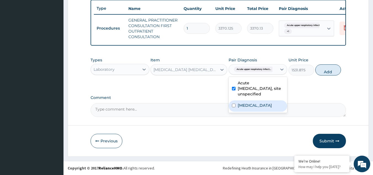
click at [250, 105] on label "Malaria, unspecified" at bounding box center [255, 105] width 34 height 6
checkbox input "true"
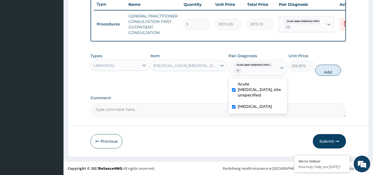
click at [272, 87] on label "Acute upper respiratory infection, site unspecified" at bounding box center [261, 89] width 46 height 17
checkbox input "false"
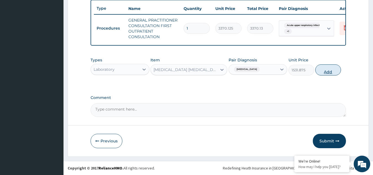
click at [334, 69] on button "Add" at bounding box center [328, 69] width 26 height 11
type input "0"
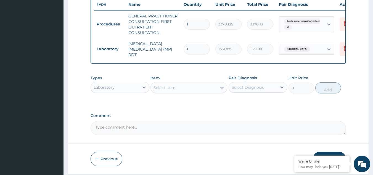
click at [187, 89] on div "Select Item" at bounding box center [184, 87] width 66 height 9
type input "fbc"
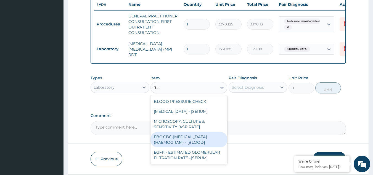
click at [195, 146] on div "FBC CBC-COMPLETE BLOOD COUNT (HAEMOGRAM) - [BLOOD]" at bounding box center [188, 139] width 77 height 15
type input "4085"
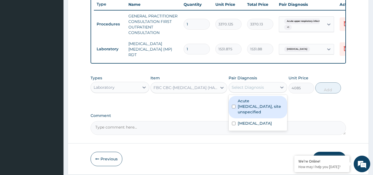
click at [254, 83] on div "Select Diagnosis" at bounding box center [257, 87] width 59 height 10
click at [254, 116] on div "Acute upper respiratory infection, site unspecified" at bounding box center [257, 107] width 59 height 22
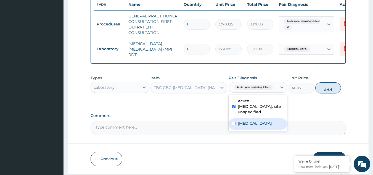
checkbox input "true"
click at [255, 129] on div "Malaria, unspecified" at bounding box center [257, 123] width 59 height 11
checkbox input "true"
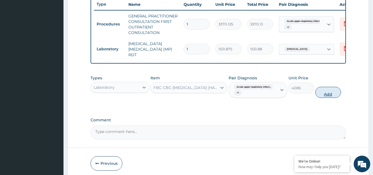
click at [324, 95] on button "Add" at bounding box center [328, 92] width 26 height 11
type input "0"
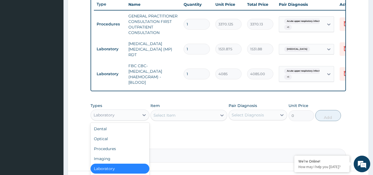
click at [118, 113] on div "Laboratory" at bounding box center [115, 114] width 48 height 9
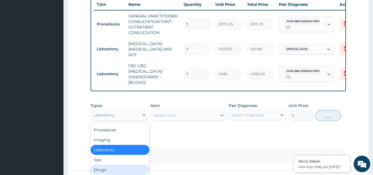
click at [114, 172] on div "Drugs" at bounding box center [119, 169] width 59 height 10
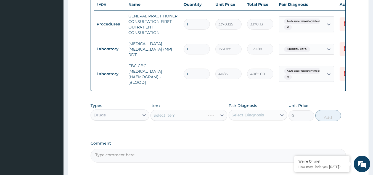
scroll to position [256, 0]
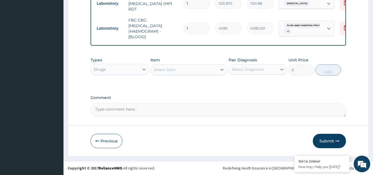
click at [183, 70] on div "Select Item" at bounding box center [184, 69] width 66 height 9
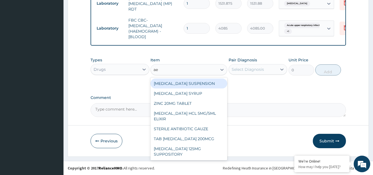
type input "a"
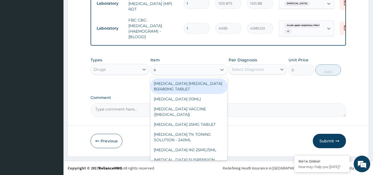
click at [183, 86] on div "ARTEMETHER LUMEFANTRINE 80/480MG TABLET" at bounding box center [188, 85] width 77 height 15
type input "450"
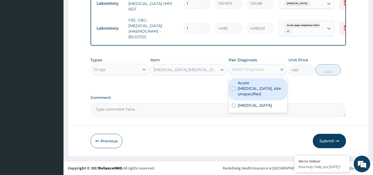
click at [255, 71] on div "Select Diagnosis" at bounding box center [247, 69] width 32 height 6
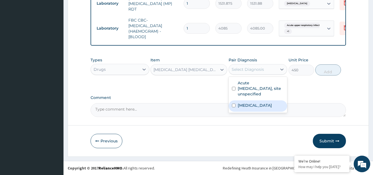
click at [257, 105] on label "Malaria, unspecified" at bounding box center [255, 105] width 34 height 6
checkbox input "true"
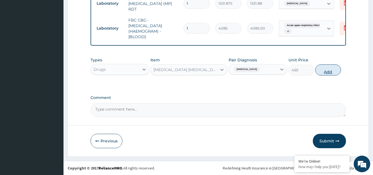
click at [326, 69] on button "Add" at bounding box center [328, 69] width 26 height 11
type input "0"
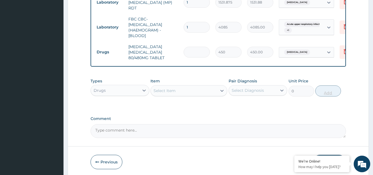
type input "0.00"
type input "6"
type input "2700.00"
type input "6"
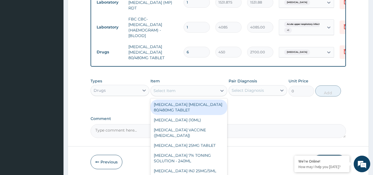
click at [205, 88] on div "Select Item" at bounding box center [184, 90] width 66 height 9
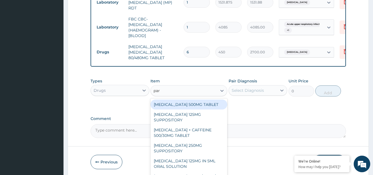
type input "para"
click at [191, 103] on div "PARACETAMOL 500MG TABLET" at bounding box center [188, 104] width 77 height 10
type input "30"
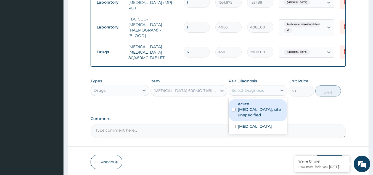
click at [247, 88] on div "Select Diagnosis" at bounding box center [247, 90] width 32 height 6
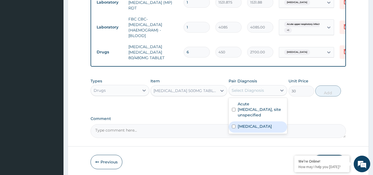
click at [244, 128] on label "Malaria, unspecified" at bounding box center [255, 126] width 34 height 6
checkbox input "true"
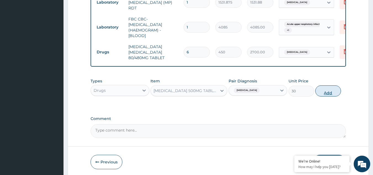
click at [329, 94] on button "Add" at bounding box center [328, 90] width 26 height 11
type input "0"
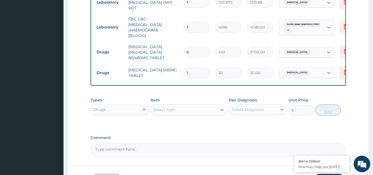
type input "18"
type input "540.00"
type input "18"
click at [177, 110] on div "Select Item" at bounding box center [184, 109] width 66 height 9
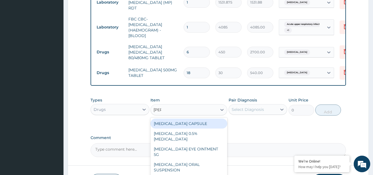
type input "lorat"
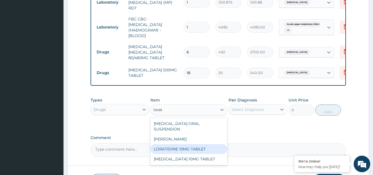
click at [184, 145] on div "LORATIDINE 10MG TABLET" at bounding box center [188, 149] width 77 height 10
type input "96"
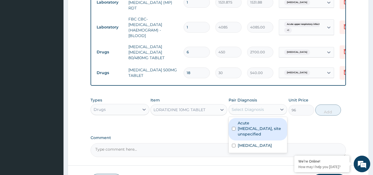
click at [247, 109] on div "Select Diagnosis" at bounding box center [247, 109] width 32 height 6
click at [254, 138] on div "Acute upper respiratory infection, site unspecified" at bounding box center [257, 129] width 59 height 22
checkbox input "true"
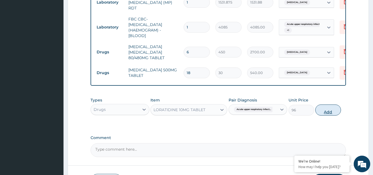
click at [324, 114] on button "Add" at bounding box center [328, 109] width 26 height 11
type input "0"
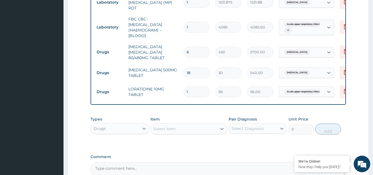
type input "0.00"
type input "5"
type input "480.00"
type input "5"
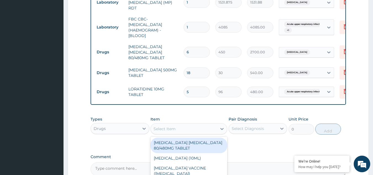
click at [206, 130] on div "Select Item" at bounding box center [184, 128] width 66 height 9
type input "vitamin c"
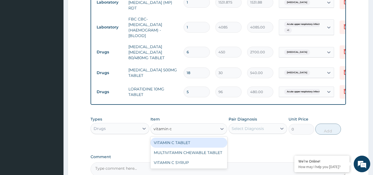
click at [194, 141] on div "VITAMIN C TABLET" at bounding box center [188, 142] width 77 height 10
type input "20"
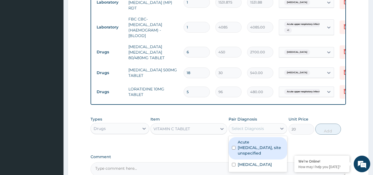
click at [263, 127] on div "Select Diagnosis" at bounding box center [253, 128] width 48 height 9
click at [254, 154] on label "Acute [MEDICAL_DATA], site unspecified" at bounding box center [261, 147] width 46 height 17
checkbox input "true"
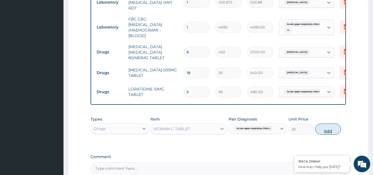
click at [332, 133] on button "Add" at bounding box center [328, 128] width 26 height 11
type input "0"
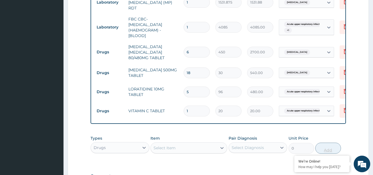
type input "0.00"
type input "3"
type input "60.00"
type input "30"
type input "600.00"
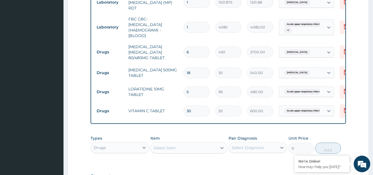
scroll to position [335, 0]
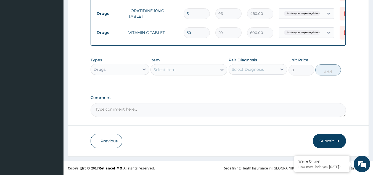
type input "30"
click at [328, 142] on button "Submit" at bounding box center [329, 141] width 33 height 14
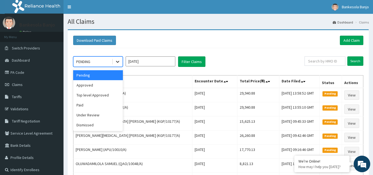
click at [119, 63] on icon at bounding box center [118, 62] width 6 height 6
click at [117, 83] on div "Approved" at bounding box center [98, 85] width 50 height 10
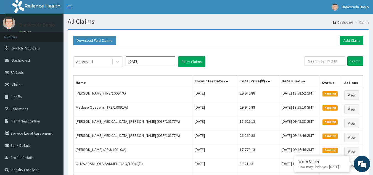
click at [109, 86] on th "Name" at bounding box center [132, 81] width 119 height 13
click at [194, 62] on button "Filter Claims" at bounding box center [191, 61] width 27 height 10
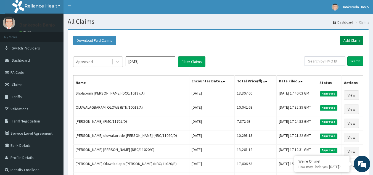
click at [350, 38] on link "Add Claim" at bounding box center [351, 40] width 23 height 9
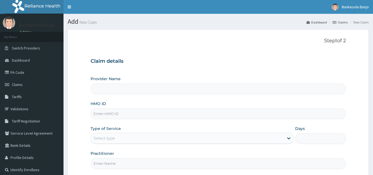
click at [191, 112] on input "HMO ID" at bounding box center [217, 113] width 255 height 11
paste input "REE/10068/A"
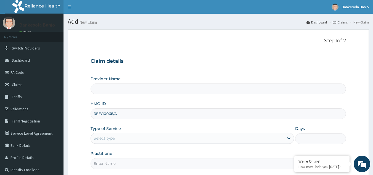
type input "REE/10068/A"
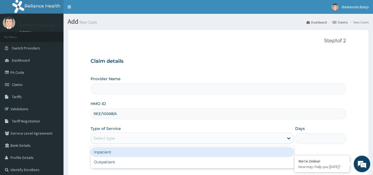
click at [157, 139] on div "Select type" at bounding box center [187, 138] width 193 height 9
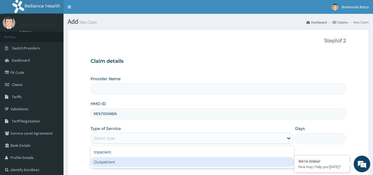
type input "Reliance Family Clinics (RFC) - [GEOGRAPHIC_DATA]"
click at [147, 163] on div "Outpatient" at bounding box center [191, 162] width 203 height 10
type input "1"
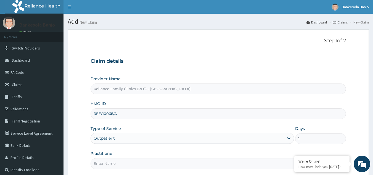
click at [147, 163] on input "Practitioner" at bounding box center [217, 163] width 255 height 11
type input "LOCUM"
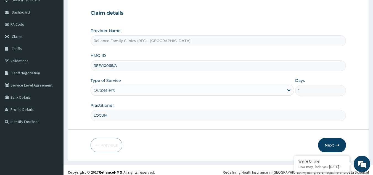
scroll to position [52, 0]
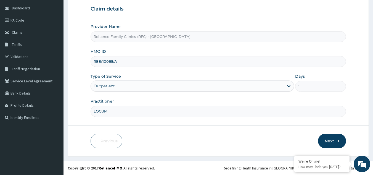
click at [335, 138] on button "Next" at bounding box center [332, 141] width 28 height 14
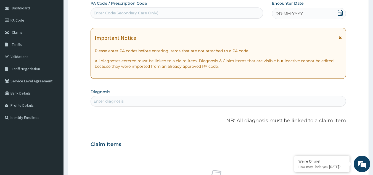
scroll to position [0, 0]
click at [337, 13] on div "DD-MM-YYYY" at bounding box center [309, 13] width 74 height 11
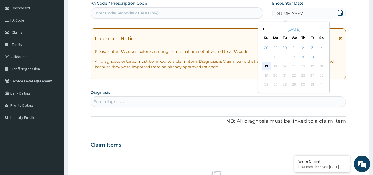
click at [268, 67] on div "12" at bounding box center [266, 66] width 8 height 8
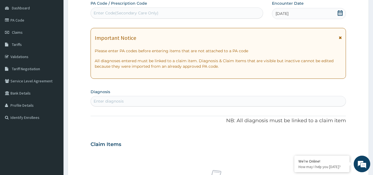
click at [236, 102] on div "Enter diagnosis" at bounding box center [218, 101] width 255 height 9
type input "malaria"
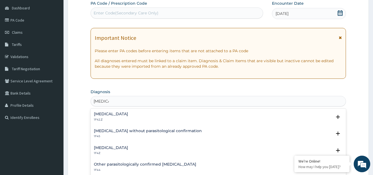
click at [118, 152] on p "1F4Z" at bounding box center [111, 153] width 34 height 4
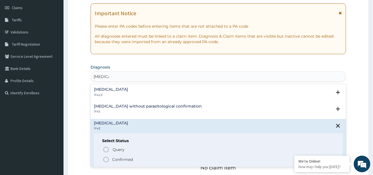
scroll to position [75, 0]
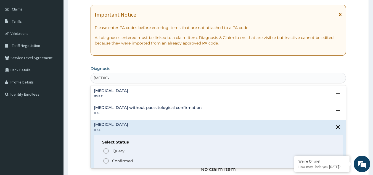
click at [104, 159] on circle "status option filled" at bounding box center [105, 160] width 5 height 5
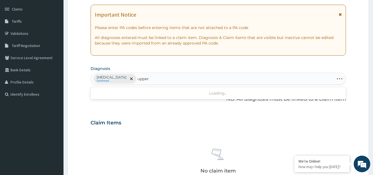
type input "upper"
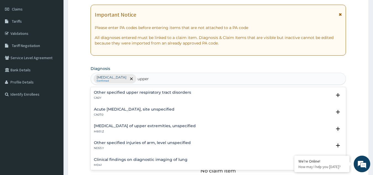
click at [111, 113] on p "CA07.0" at bounding box center [134, 115] width 81 height 4
click at [116, 109] on h4 "Acute upper respiratory infection, site unspecified" at bounding box center [134, 109] width 81 height 4
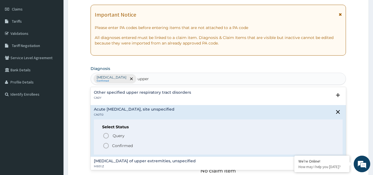
click at [107, 147] on icon "status option filled" at bounding box center [106, 145] width 7 height 7
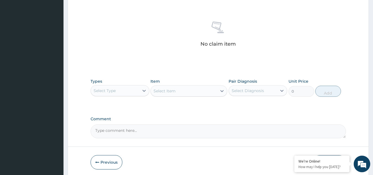
scroll to position [223, 0]
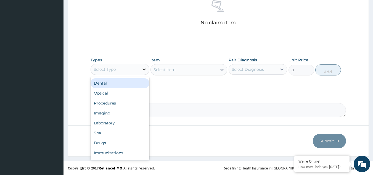
click at [141, 68] on div at bounding box center [144, 69] width 10 height 10
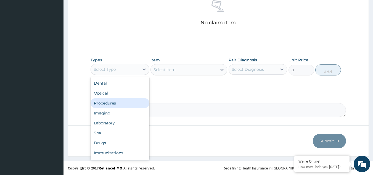
click at [125, 101] on div "Procedures" at bounding box center [119, 103] width 59 height 10
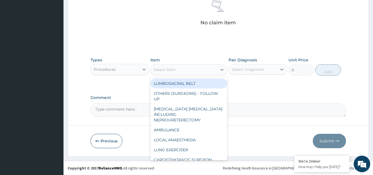
click at [186, 70] on div "Select Item" at bounding box center [184, 69] width 66 height 9
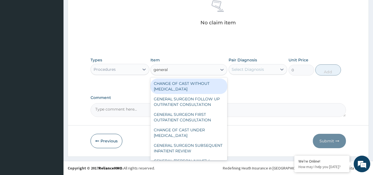
type input "general p"
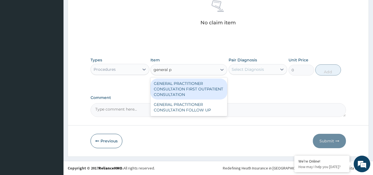
click at [183, 82] on div "GENERAL PRACTITIONER CONSULTATION FIRST OUTPATIENT CONSULTATION" at bounding box center [188, 88] width 77 height 21
type input "3370.125"
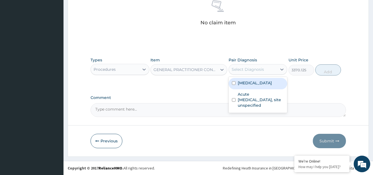
click at [258, 66] on div "Select Diagnosis" at bounding box center [247, 69] width 32 height 6
click at [254, 81] on label "Malaria, unspecified" at bounding box center [255, 83] width 34 height 6
checkbox input "true"
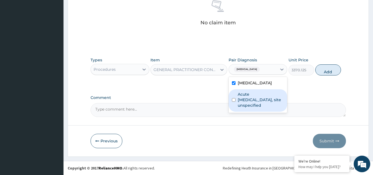
click at [252, 104] on label "Acute upper respiratory infection, site unspecified" at bounding box center [261, 99] width 46 height 17
checkbox input "true"
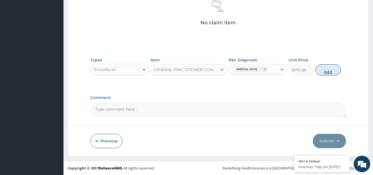
click at [334, 67] on button "Add" at bounding box center [328, 69] width 26 height 11
type input "0"
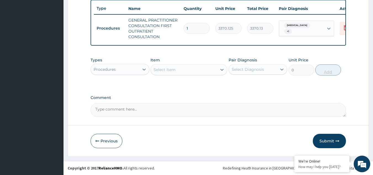
scroll to position [210, 0]
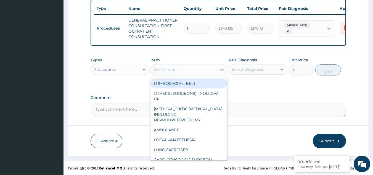
click at [199, 74] on div "Select Item" at bounding box center [184, 69] width 66 height 9
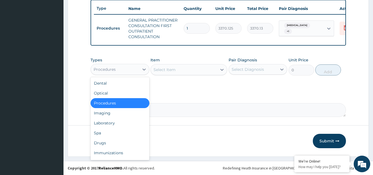
click at [120, 70] on div "Procedures" at bounding box center [115, 69] width 48 height 9
click at [108, 142] on div "Drugs" at bounding box center [119, 143] width 59 height 10
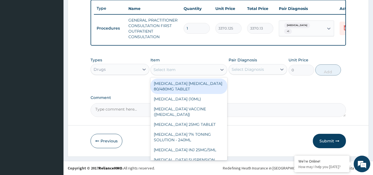
click at [167, 70] on div "Select Item" at bounding box center [164, 70] width 22 height 6
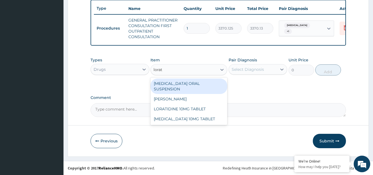
type input "lorata"
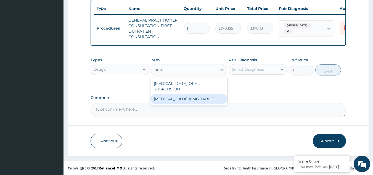
click at [185, 94] on div "[MEDICAL_DATA] 10MG TABLET" at bounding box center [188, 99] width 77 height 10
type input "86.25"
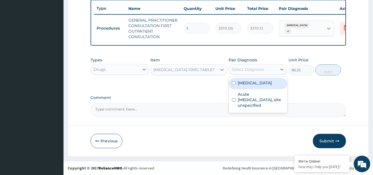
click at [247, 71] on div "Select Diagnosis" at bounding box center [247, 69] width 32 height 6
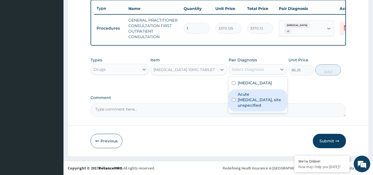
click at [252, 99] on label "Acute upper respiratory infection, site unspecified" at bounding box center [261, 99] width 46 height 17
checkbox input "true"
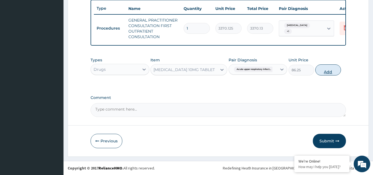
click at [329, 72] on button "Add" at bounding box center [328, 69] width 26 height 11
type input "0"
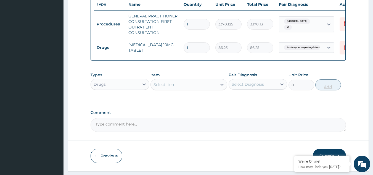
type input "0.00"
type input "5"
type input "431.25"
type input "5"
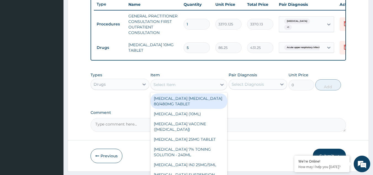
click at [203, 89] on div "Select Item" at bounding box center [184, 84] width 66 height 9
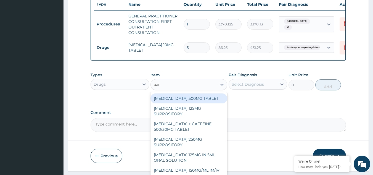
type input "para"
click at [204, 101] on div "[MEDICAL_DATA] 500MG TABLET" at bounding box center [188, 98] width 77 height 10
type input "30"
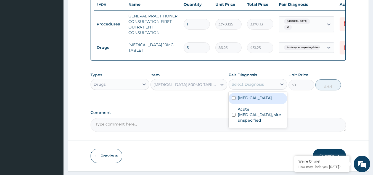
click at [255, 87] on div "Select Diagnosis" at bounding box center [247, 84] width 32 height 6
click at [255, 100] on label "Malaria, unspecified" at bounding box center [255, 98] width 34 height 6
checkbox input "true"
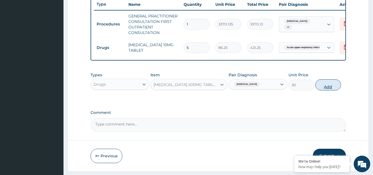
click at [324, 90] on button "Add" at bounding box center [328, 84] width 26 height 11
type input "0"
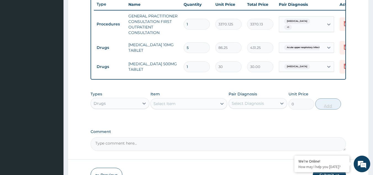
type input "18"
type input "540.00"
type input "18"
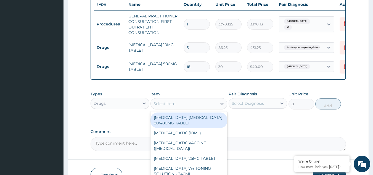
click at [206, 104] on div "Select Item" at bounding box center [184, 103] width 66 height 9
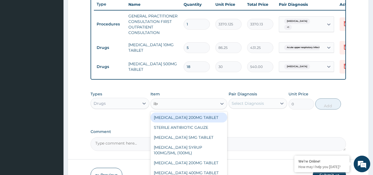
type input "ibup"
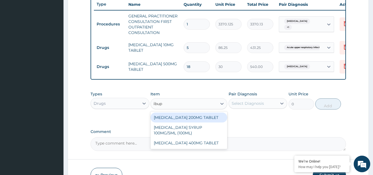
click at [201, 120] on div "IBUPROFEN 200MG TABLET" at bounding box center [188, 117] width 77 height 10
type input "149.5"
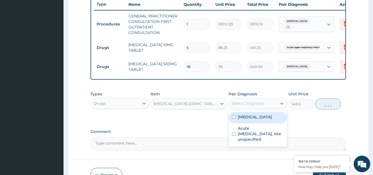
click at [255, 106] on div "Select Diagnosis" at bounding box center [247, 103] width 32 height 6
click at [248, 123] on div "Malaria, unspecified" at bounding box center [257, 117] width 59 height 11
checkbox input "true"
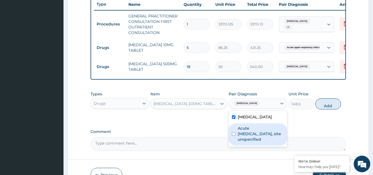
click at [250, 137] on label "Acute upper respiratory infection, site unspecified" at bounding box center [261, 133] width 46 height 17
checkbox input "true"
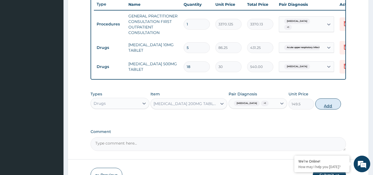
click at [325, 107] on button "Add" at bounding box center [328, 103] width 26 height 11
type input "0"
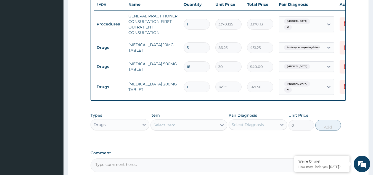
type input "10"
type input "1495.00"
type input "10"
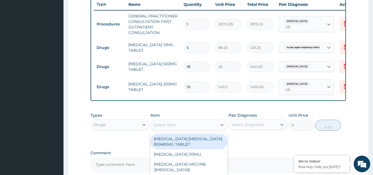
click at [178, 129] on div "Select Item" at bounding box center [184, 124] width 66 height 9
type input "art"
click at [184, 140] on div "ARTEMETHER LUMEFANTRINE 80/480MG TABLET" at bounding box center [188, 141] width 77 height 15
type input "450"
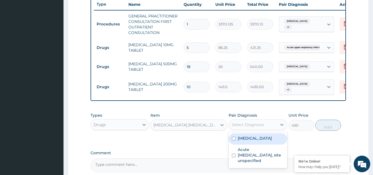
click at [243, 127] on div "Select Diagnosis" at bounding box center [247, 125] width 32 height 6
click at [247, 141] on label "Malaria, unspecified" at bounding box center [255, 138] width 34 height 6
checkbox input "true"
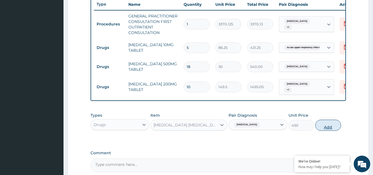
click at [317, 130] on button "Add" at bounding box center [328, 124] width 26 height 11
type input "0"
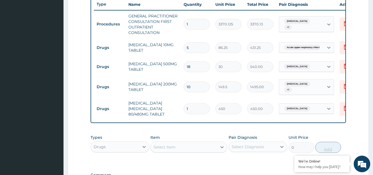
type input "0.00"
type input "8"
type input "3600.00"
type input "0.00"
type input "6"
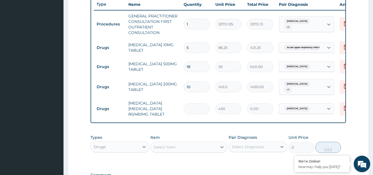
type input "2700.00"
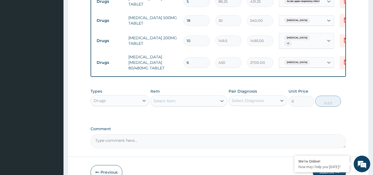
scroll to position [291, 0]
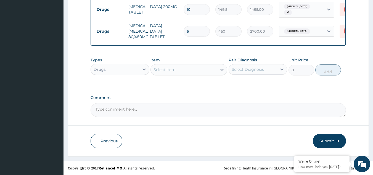
type input "6"
click at [326, 137] on button "Submit" at bounding box center [329, 141] width 33 height 14
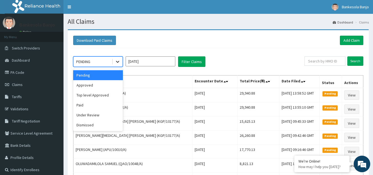
click at [117, 64] on icon at bounding box center [118, 62] width 6 height 6
click at [110, 84] on div "Approved" at bounding box center [98, 85] width 50 height 10
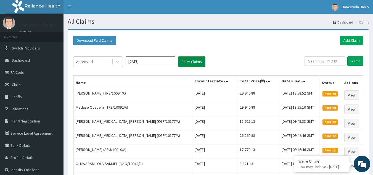
click at [190, 57] on button "Filter Claims" at bounding box center [191, 61] width 27 height 10
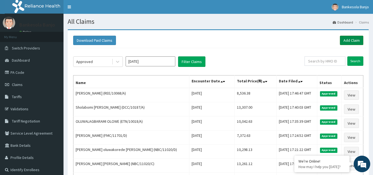
click at [340, 39] on link "Add Claim" at bounding box center [351, 40] width 23 height 9
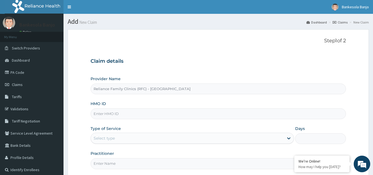
click at [110, 112] on input "HMO ID" at bounding box center [217, 113] width 255 height 11
paste input "SBG/10841/A"
type input "SBG/10841/A"
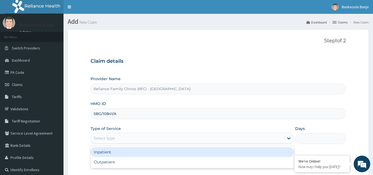
click at [123, 139] on div "Select type" at bounding box center [187, 138] width 193 height 9
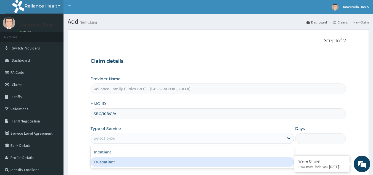
click at [121, 159] on div "Outpatient" at bounding box center [191, 162] width 203 height 10
type input "1"
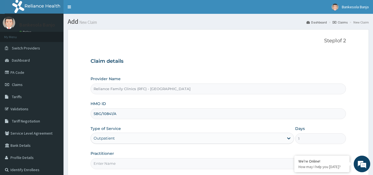
click at [121, 159] on input "Practitioner" at bounding box center [217, 163] width 255 height 11
type input "LOCUM"
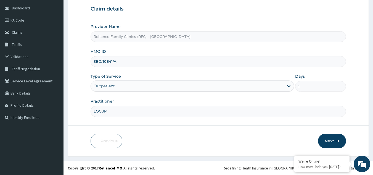
click at [331, 139] on button "Next" at bounding box center [332, 141] width 28 height 14
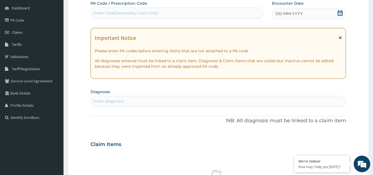
click at [340, 12] on icon at bounding box center [339, 13] width 5 height 6
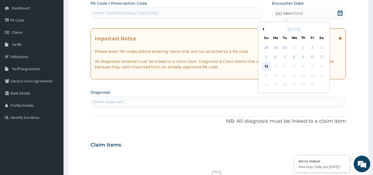
click at [268, 66] on div "12" at bounding box center [266, 66] width 8 height 8
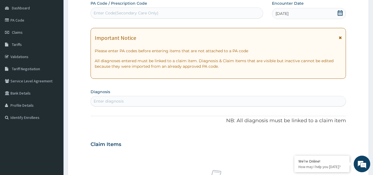
click at [111, 99] on div "Enter diagnosis" at bounding box center [109, 101] width 30 height 6
type input ","
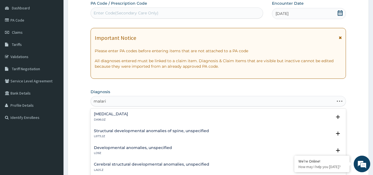
type input "malaria"
click at [119, 146] on h4 "Malaria, unspecified" at bounding box center [111, 147] width 34 height 4
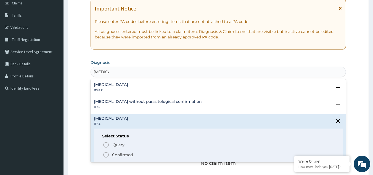
scroll to position [85, 0]
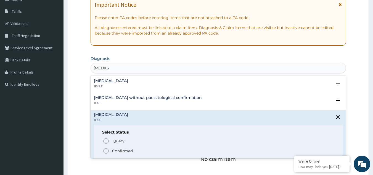
click at [105, 150] on icon "status option filled" at bounding box center [106, 150] width 7 height 7
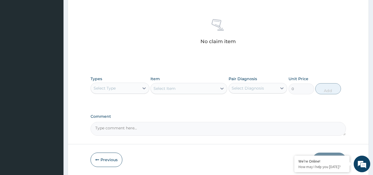
scroll to position [223, 0]
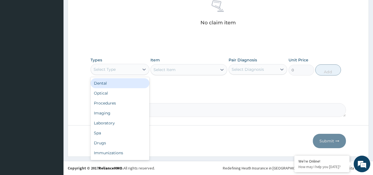
click at [125, 71] on div "Select Type" at bounding box center [115, 69] width 48 height 9
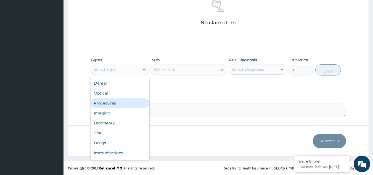
click at [111, 103] on div "Procedures" at bounding box center [119, 103] width 59 height 10
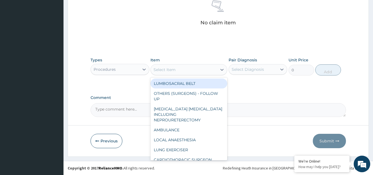
click at [176, 68] on div "Select Item" at bounding box center [184, 69] width 66 height 9
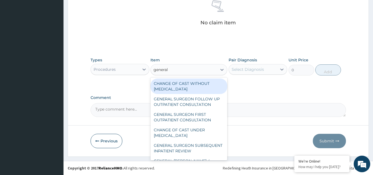
type input "general p"
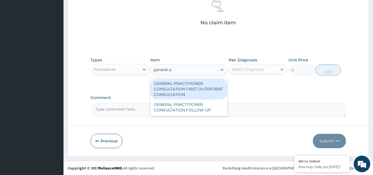
click at [183, 83] on div "GENERAL PRACTITIONER CONSULTATION FIRST OUTPATIENT CONSULTATION" at bounding box center [188, 88] width 77 height 21
type input "3370.125"
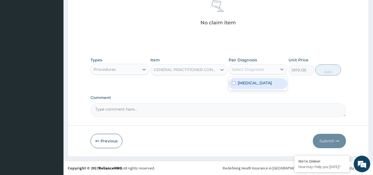
click at [255, 67] on div "Select Diagnosis" at bounding box center [247, 69] width 32 height 6
click at [258, 87] on div "Malaria, unspecified" at bounding box center [257, 83] width 59 height 11
checkbox input "true"
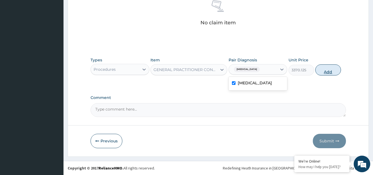
click at [328, 73] on button "Add" at bounding box center [328, 69] width 26 height 11
type input "0"
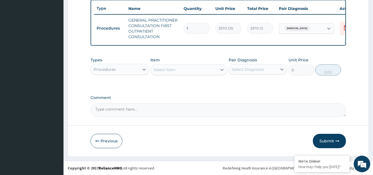
scroll to position [210, 0]
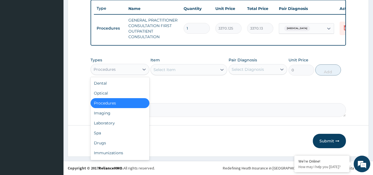
click at [111, 67] on div "Procedures" at bounding box center [105, 69] width 22 height 6
click at [106, 144] on div "Drugs" at bounding box center [119, 143] width 59 height 10
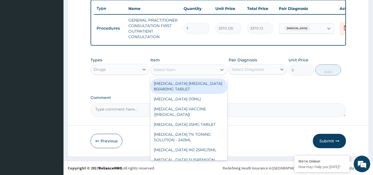
click at [174, 73] on div "Select Item" at bounding box center [184, 69] width 66 height 9
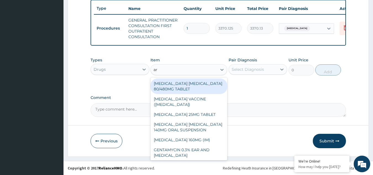
type input "art"
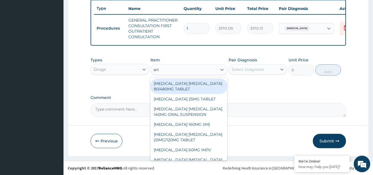
click at [185, 88] on div "ARTEMETHER LUMEFANTRINE 80/480MG TABLET" at bounding box center [188, 85] width 77 height 15
type input "450"
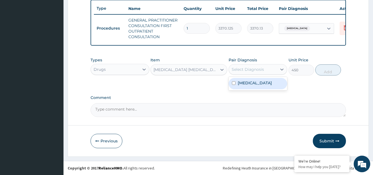
click at [253, 68] on div "Select Diagnosis" at bounding box center [247, 69] width 32 height 6
click at [253, 86] on div "Malaria, unspecified" at bounding box center [257, 83] width 59 height 11
checkbox input "true"
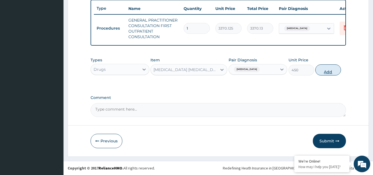
click at [328, 69] on button "Add" at bounding box center [328, 69] width 26 height 11
type input "0"
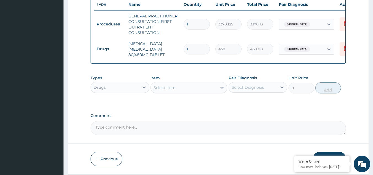
type input "0.00"
type input "6"
type input "2700.00"
type input "6"
click at [185, 93] on div "Select Item" at bounding box center [188, 87] width 77 height 11
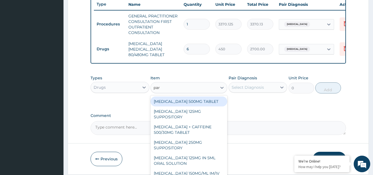
type input "para"
click at [191, 105] on div "PARACETAMOL 500MG TABLET" at bounding box center [188, 101] width 77 height 10
type input "30"
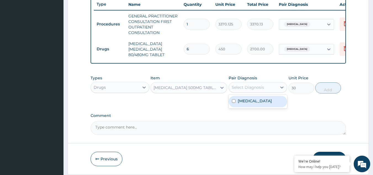
click at [255, 90] on div "Select Diagnosis" at bounding box center [247, 87] width 32 height 6
click at [258, 103] on label "Malaria, unspecified" at bounding box center [255, 101] width 34 height 6
checkbox input "true"
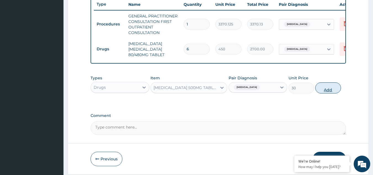
click at [340, 93] on button "Add" at bounding box center [328, 87] width 26 height 11
type input "0"
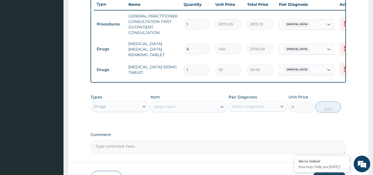
type input "18"
type input "540.00"
type input "18"
click at [164, 107] on div "Select Item" at bounding box center [184, 106] width 66 height 9
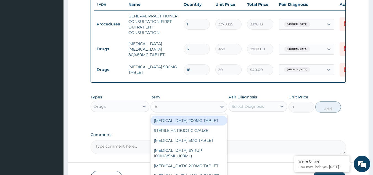
type input "ibu"
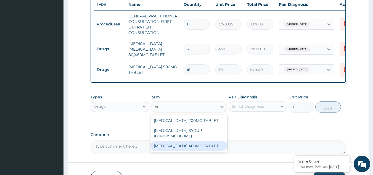
click at [180, 151] on div "IBUPROFEN 400MG TABLET" at bounding box center [188, 146] width 77 height 10
type input "156"
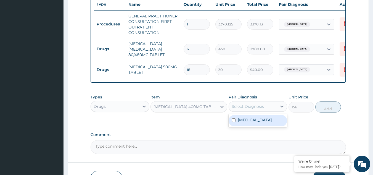
click at [251, 107] on div "Select Diagnosis" at bounding box center [247, 106] width 32 height 6
click at [250, 122] on label "Malaria, unspecified" at bounding box center [255, 120] width 34 height 6
checkbox input "true"
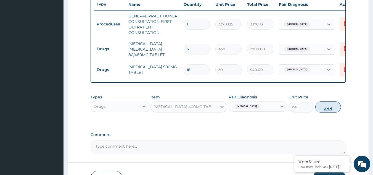
click at [327, 112] on button "Add" at bounding box center [328, 106] width 26 height 11
type input "0"
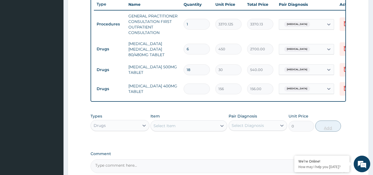
type input "0.00"
type input "6"
type input "936.00"
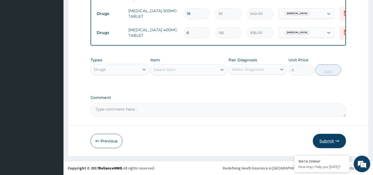
type input "6"
click at [335, 138] on button "Submit" at bounding box center [329, 141] width 33 height 14
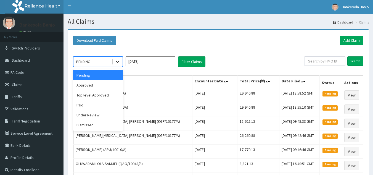
click at [115, 62] on icon at bounding box center [118, 62] width 6 height 6
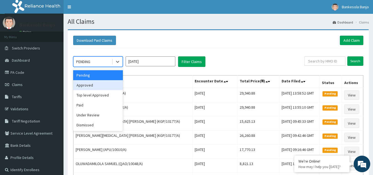
click at [109, 86] on div "Approved" at bounding box center [98, 85] width 50 height 10
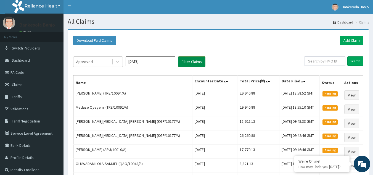
click at [199, 62] on button "Filter Claims" at bounding box center [191, 61] width 27 height 10
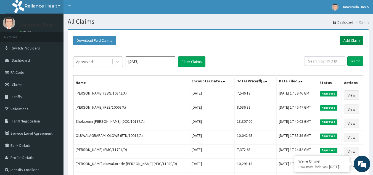
click at [346, 38] on link "Add Claim" at bounding box center [351, 40] width 23 height 9
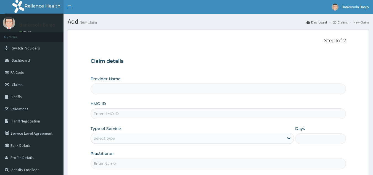
click at [184, 111] on input "HMO ID" at bounding box center [217, 113] width 255 height 11
paste input "SBG/10184/A"
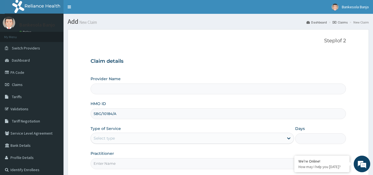
type input "SBG/10184/A"
type input "Reliance Family Clinics (RFC) - [GEOGRAPHIC_DATA]"
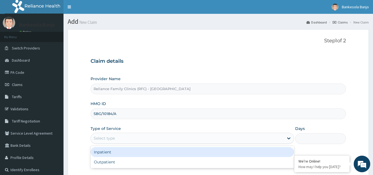
click at [154, 138] on div "Select type" at bounding box center [187, 138] width 193 height 9
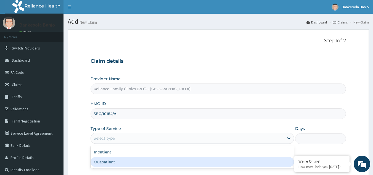
click at [127, 159] on div "Outpatient" at bounding box center [191, 162] width 203 height 10
type input "1"
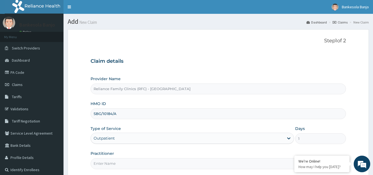
click at [126, 165] on input "Practitioner" at bounding box center [217, 163] width 255 height 11
type input "LOCUM"
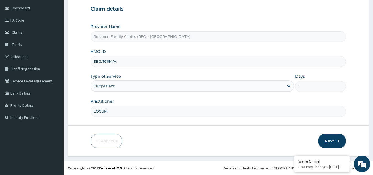
click at [330, 138] on button "Next" at bounding box center [332, 141] width 28 height 14
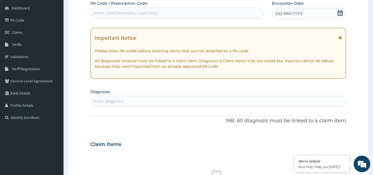
click at [340, 12] on icon at bounding box center [339, 13] width 5 height 6
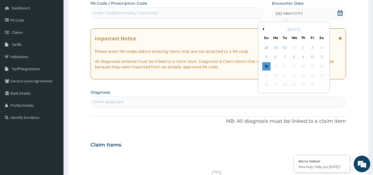
scroll to position [0, 0]
click at [266, 66] on div "12" at bounding box center [266, 66] width 8 height 8
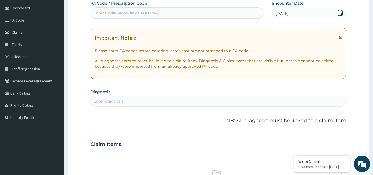
click at [123, 96] on div "Enter diagnosis" at bounding box center [217, 101] width 255 height 10
type input "myalgia"
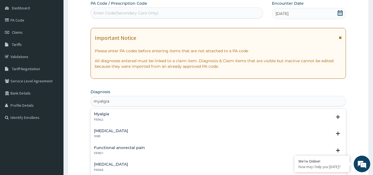
click at [98, 118] on p "FB56.2" at bounding box center [101, 120] width 15 height 4
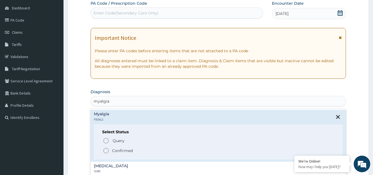
click at [106, 150] on icon "status option filled" at bounding box center [106, 150] width 7 height 7
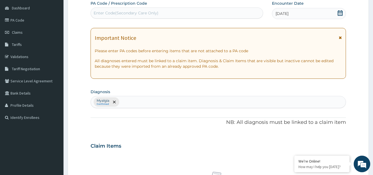
scroll to position [223, 0]
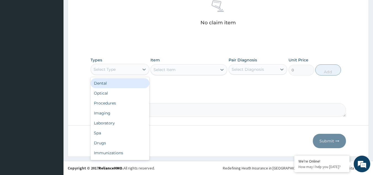
click at [127, 72] on div "Select Type" at bounding box center [115, 69] width 48 height 9
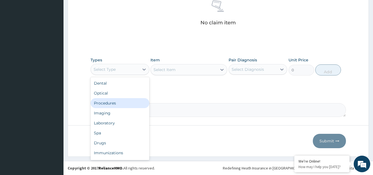
click at [107, 106] on div "Procedures" at bounding box center [119, 103] width 59 height 10
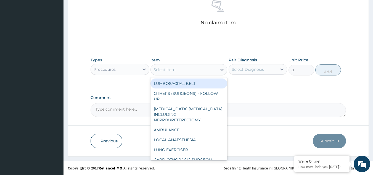
click at [177, 72] on div "Select Item" at bounding box center [184, 69] width 66 height 9
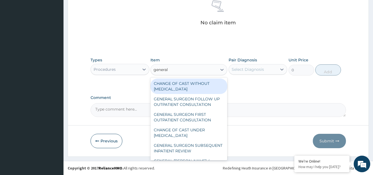
type input "general p"
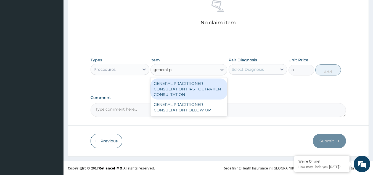
click at [183, 83] on div "GENERAL PRACTITIONER CONSULTATION FIRST OUTPATIENT CONSULTATION" at bounding box center [188, 88] width 77 height 21
type input "3370.125"
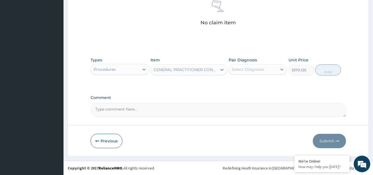
click at [250, 68] on div "Select Diagnosis" at bounding box center [247, 69] width 32 height 6
click at [251, 81] on label "Myalgia" at bounding box center [245, 83] width 15 height 6
checkbox input "true"
click at [326, 70] on button "Add" at bounding box center [328, 69] width 26 height 11
type input "0"
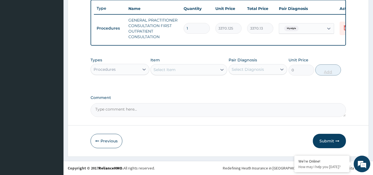
scroll to position [210, 0]
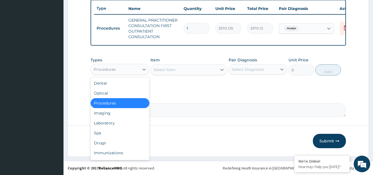
click at [112, 69] on div "Procedures" at bounding box center [105, 69] width 22 height 6
click at [109, 143] on div "Drugs" at bounding box center [119, 143] width 59 height 10
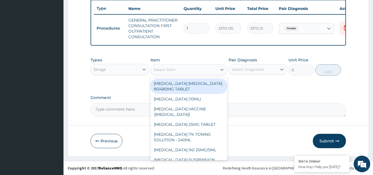
click at [193, 72] on div "Select Item" at bounding box center [184, 69] width 66 height 9
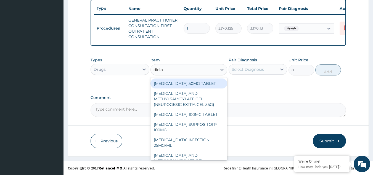
type input "diclom"
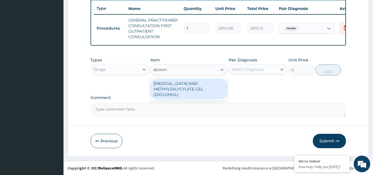
click at [196, 85] on div "[MEDICAL_DATA] AND METHYLSALYCYLATE GEL (DICLOMOL)" at bounding box center [188, 88] width 77 height 21
type input "1437.5"
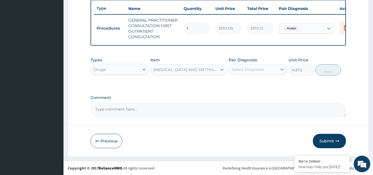
click at [251, 72] on div "Select Diagnosis" at bounding box center [253, 69] width 48 height 9
click at [255, 82] on div "Myalgia" at bounding box center [257, 83] width 59 height 11
checkbox input "true"
click at [327, 69] on button "Add" at bounding box center [328, 69] width 26 height 11
type input "0"
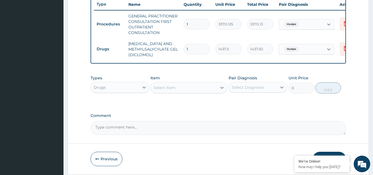
scroll to position [232, 0]
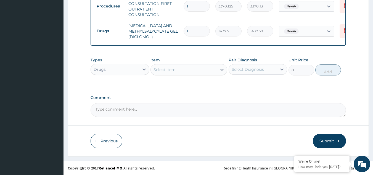
click at [329, 138] on button "Submit" at bounding box center [329, 141] width 33 height 14
